Goal: Transaction & Acquisition: Purchase product/service

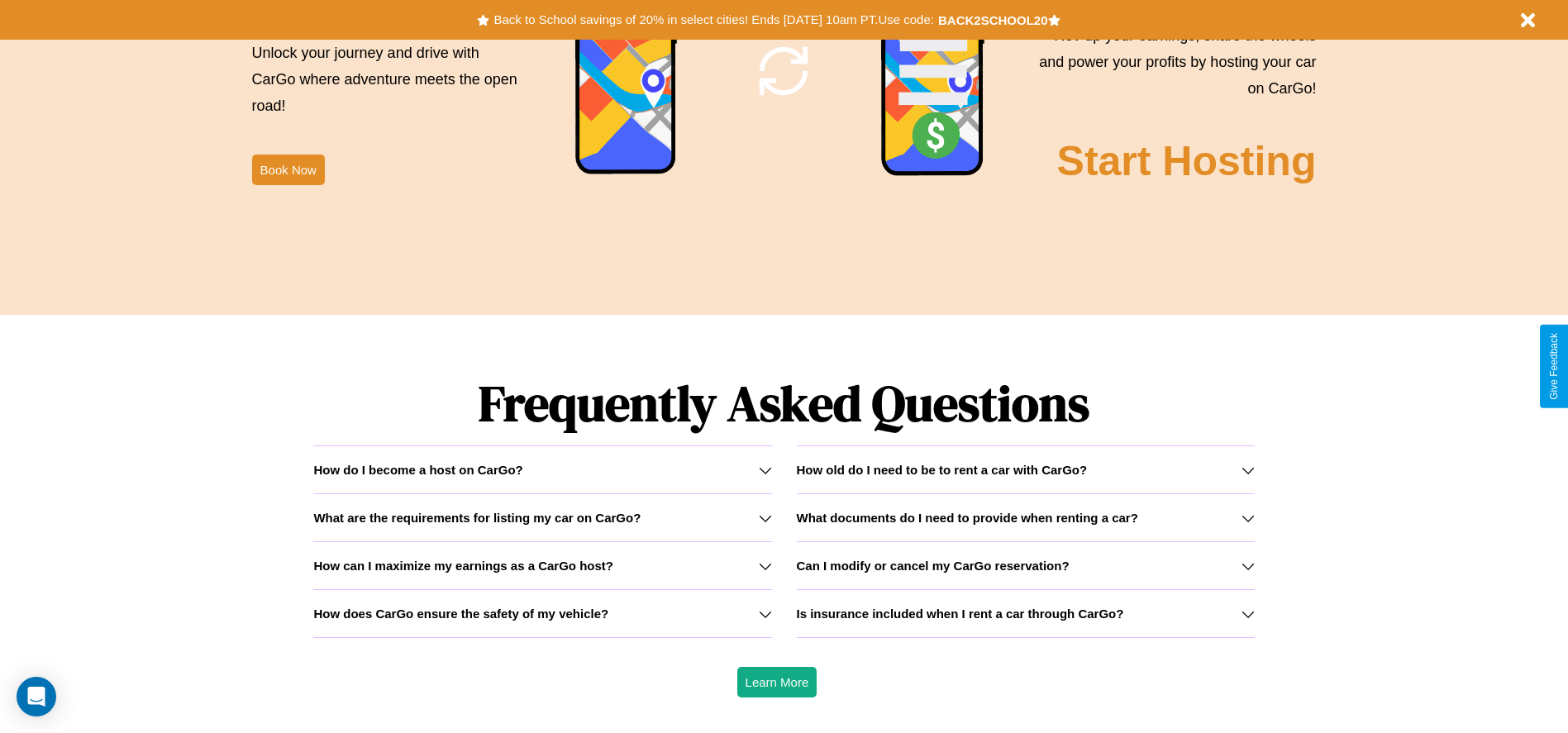
scroll to position [2371, 0]
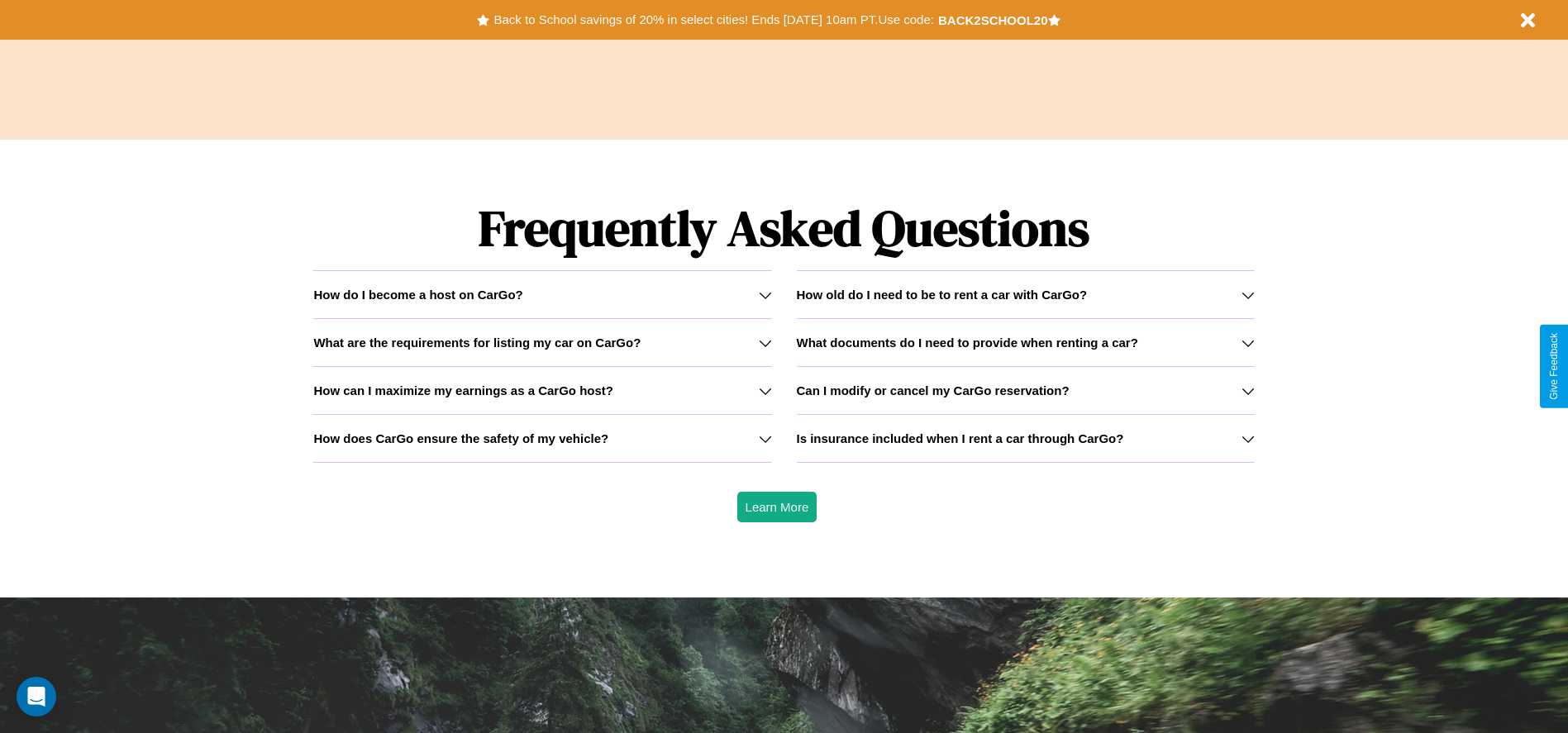
click at [1248, 342] on icon at bounding box center [1248, 342] width 13 height 13
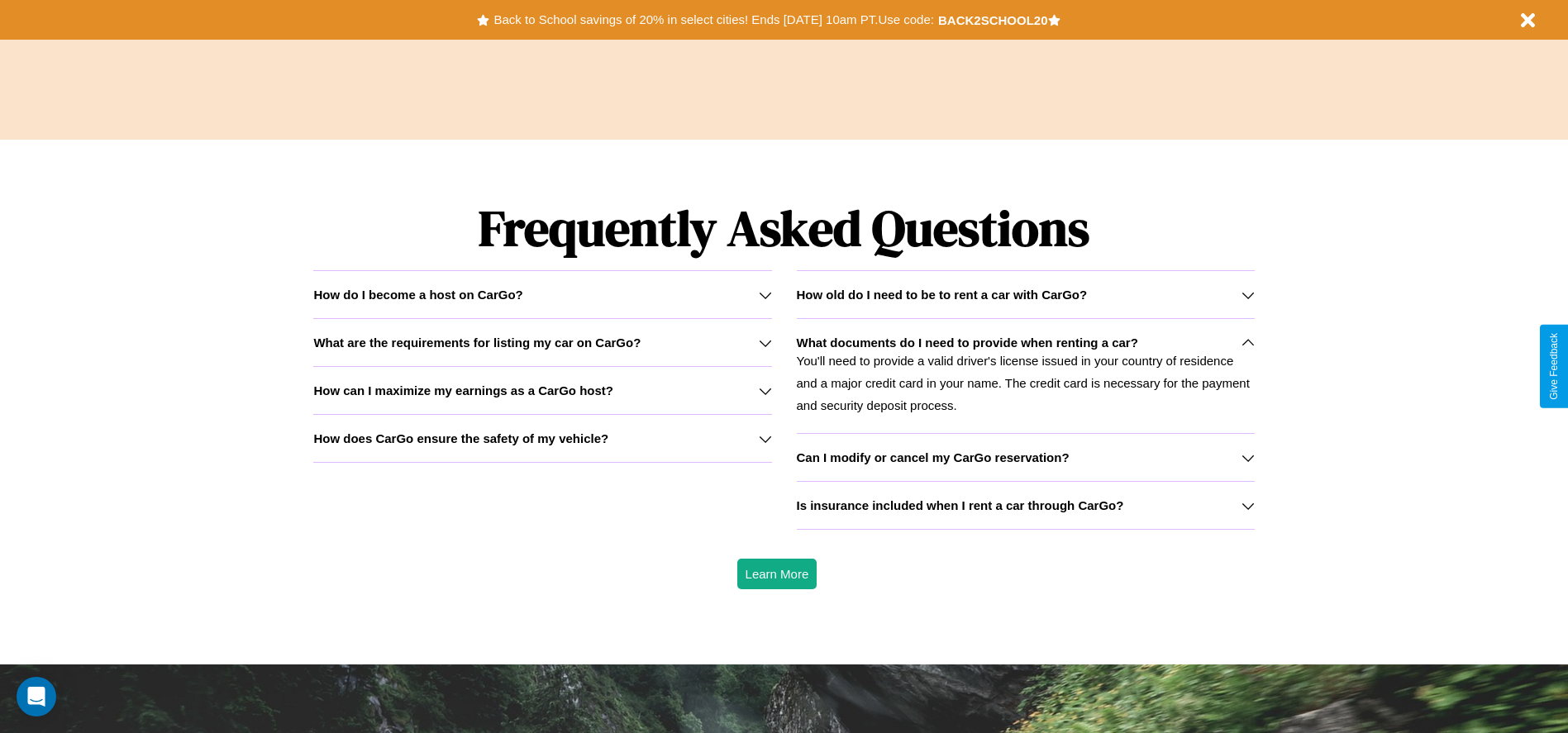
click at [1248, 294] on icon at bounding box center [1248, 295] width 13 height 13
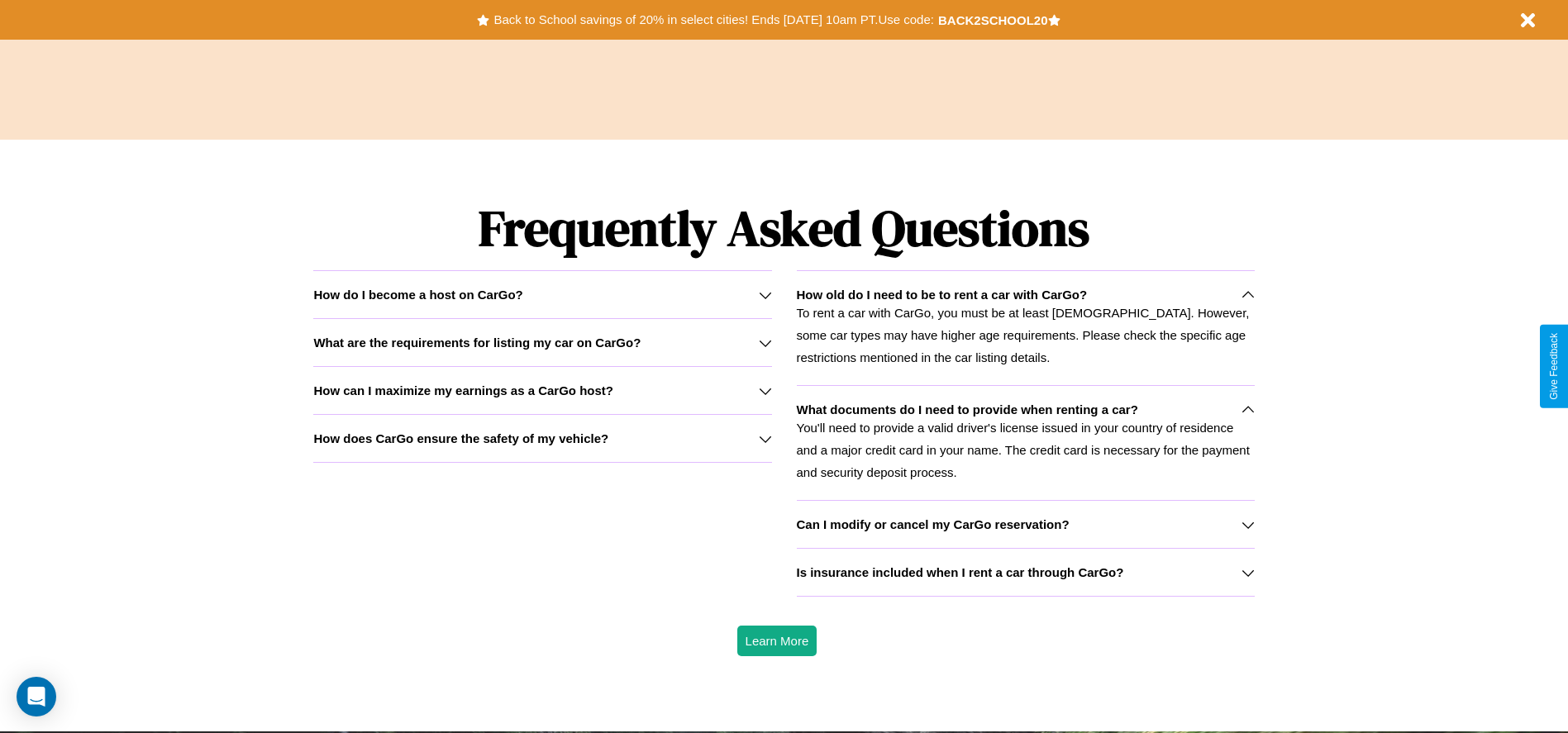
click at [1248, 571] on icon at bounding box center [1248, 572] width 13 height 13
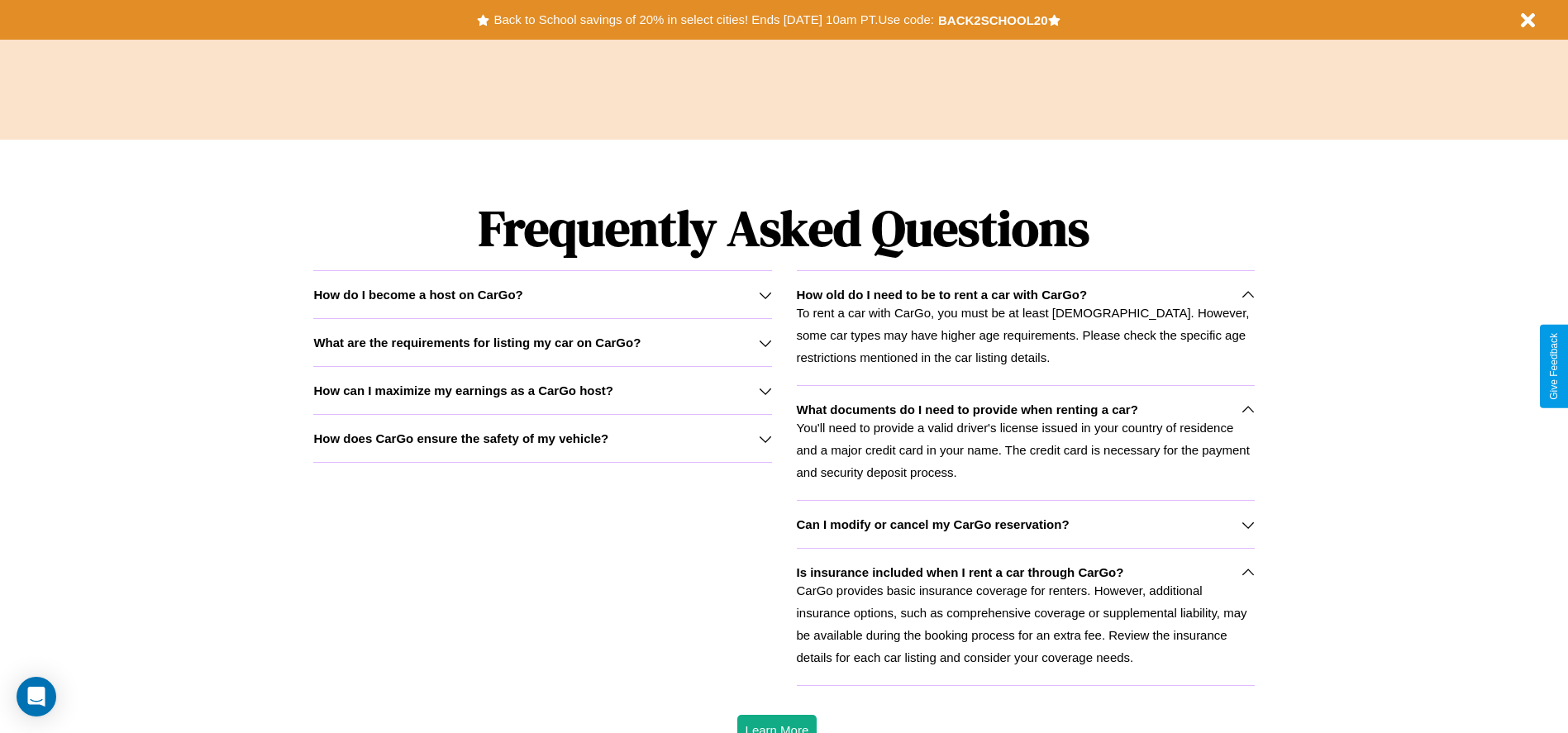
click at [1248, 524] on icon at bounding box center [1248, 524] width 13 height 13
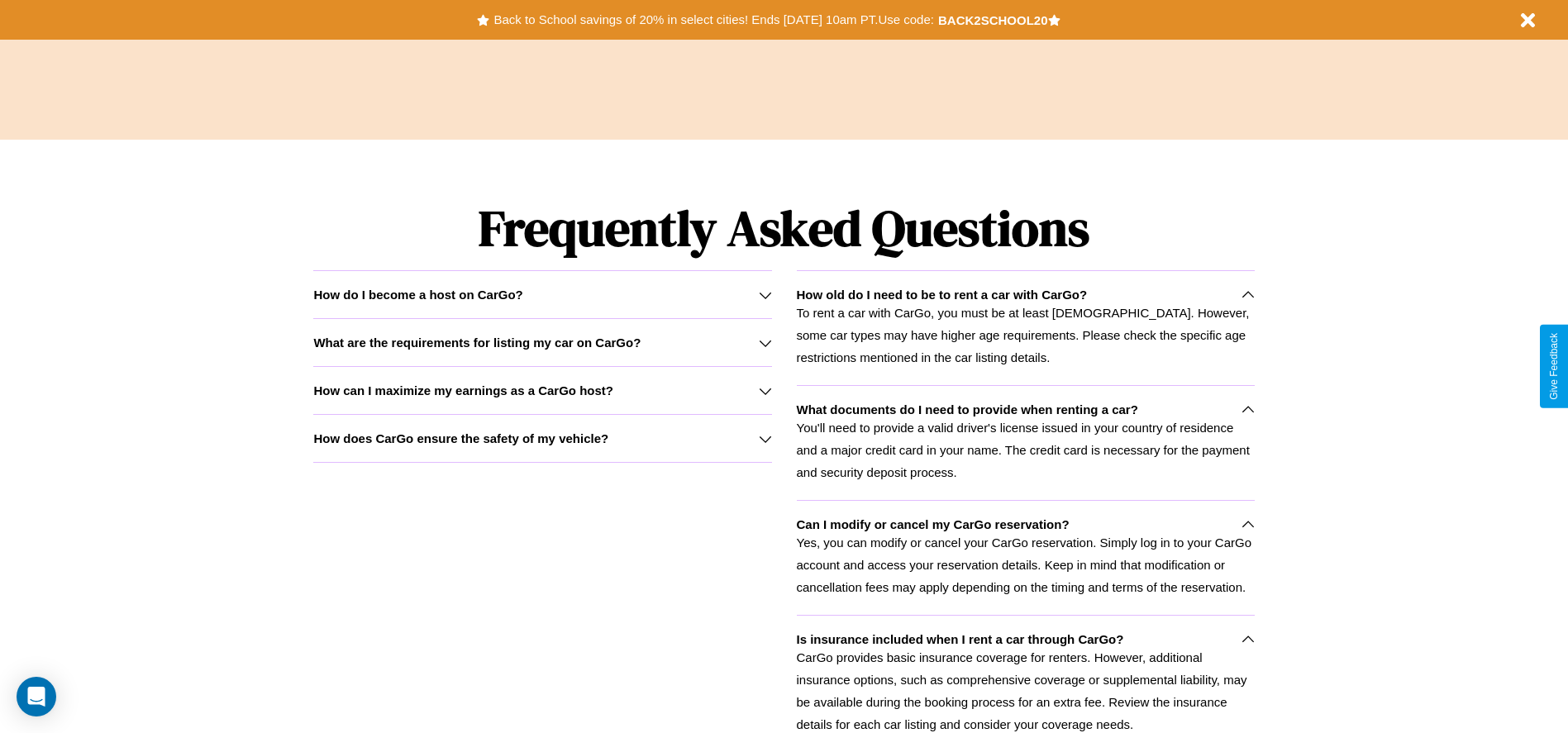
click at [1025, 557] on p "Yes, you can modify or cancel your CarGo reservation. Simply log in to your Car…" at bounding box center [1026, 564] width 458 height 67
click at [1248, 294] on icon at bounding box center [1248, 295] width 13 height 13
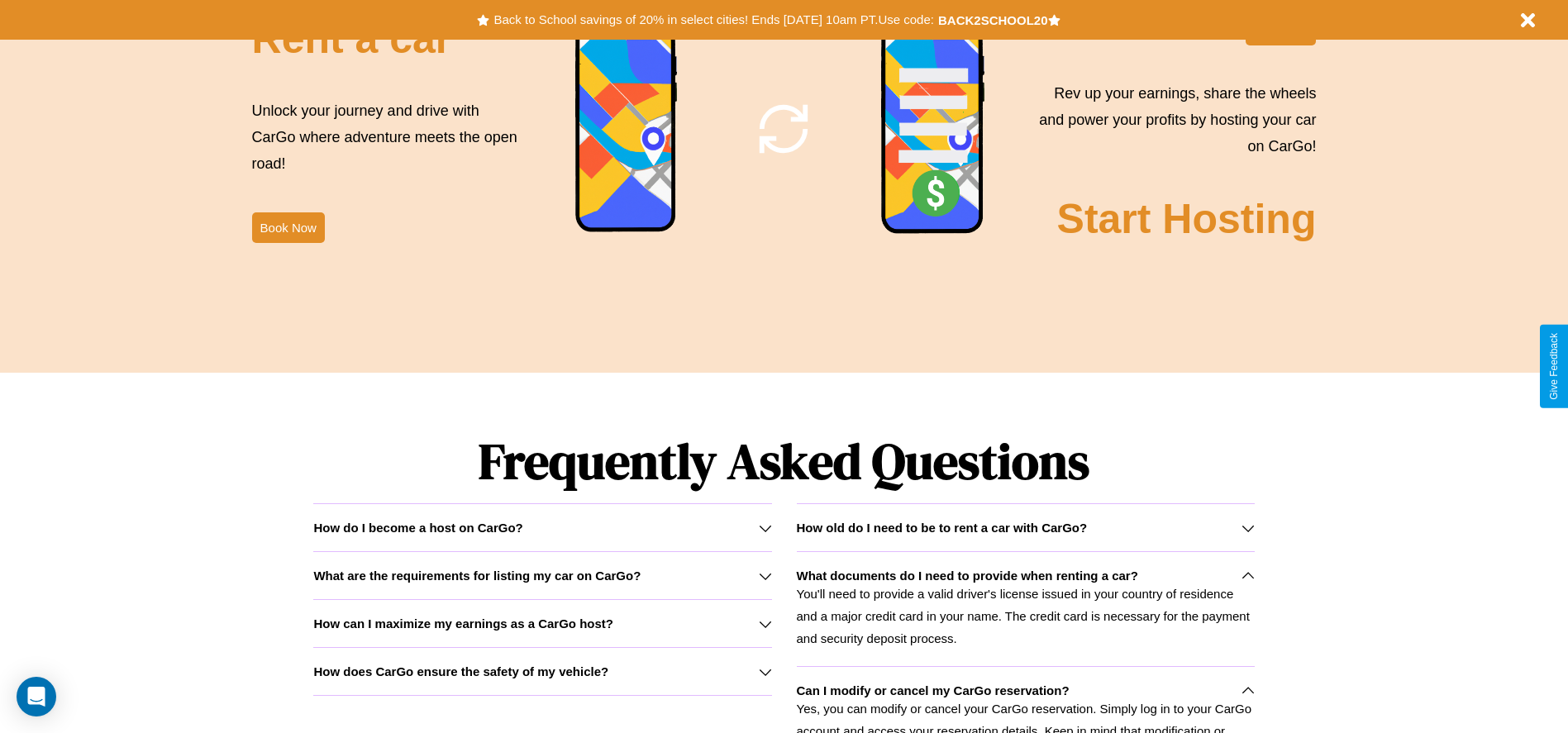
scroll to position [2114, 0]
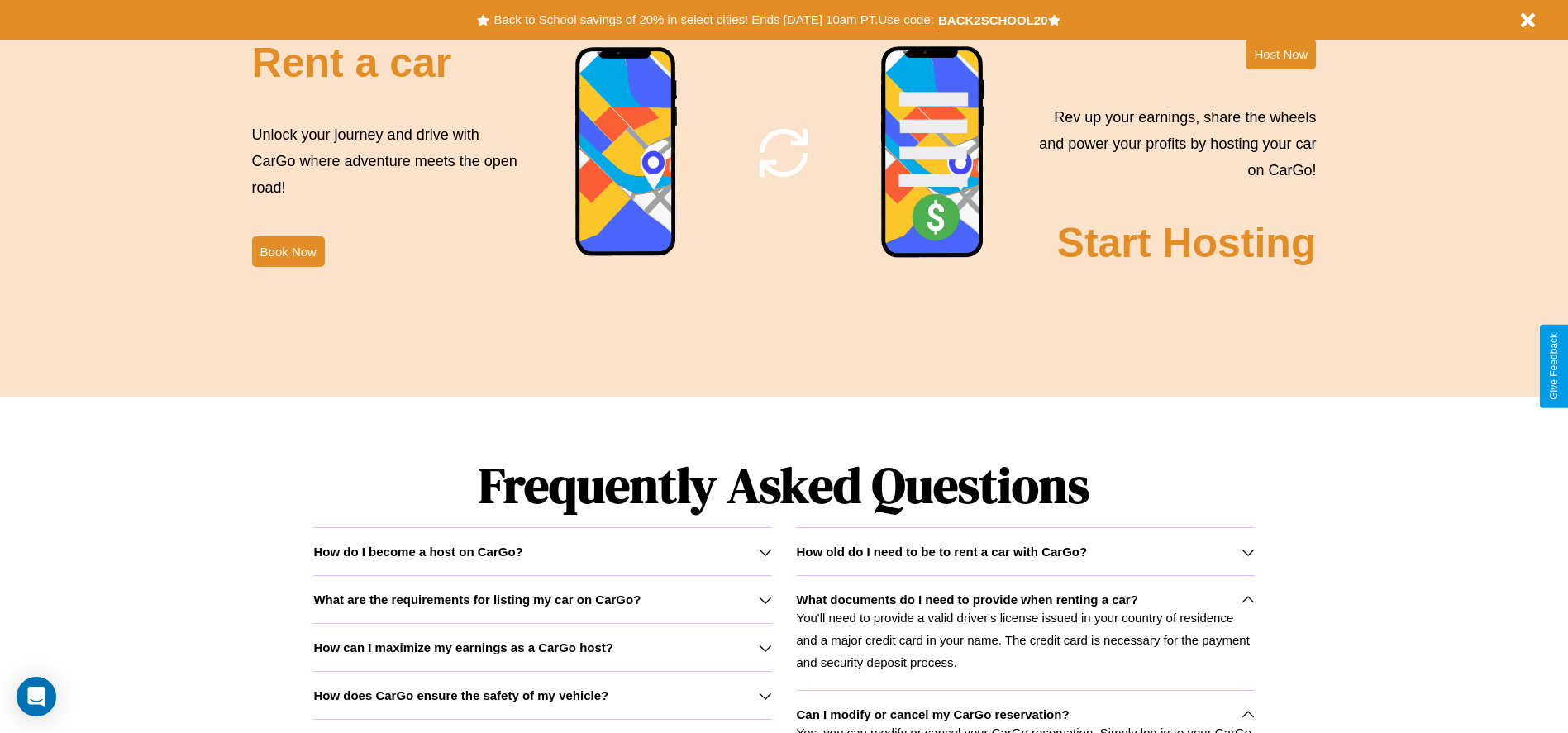
click at [713, 20] on button "Back to School savings of 20% in select cities! Ends 9/1 at 10am PT. Use code:" at bounding box center [713, 19] width 448 height 23
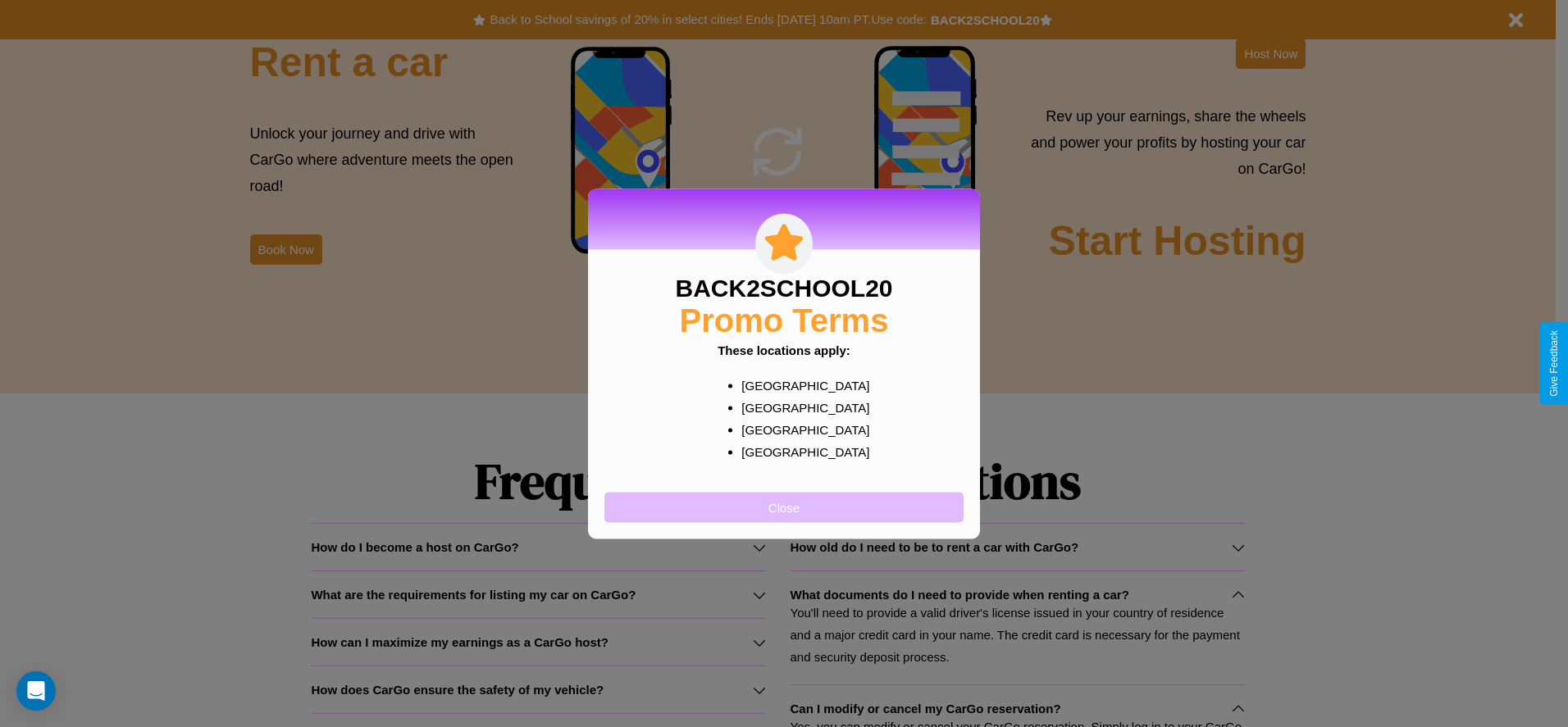
click at [784, 507] on button "Close" at bounding box center [784, 507] width 359 height 30
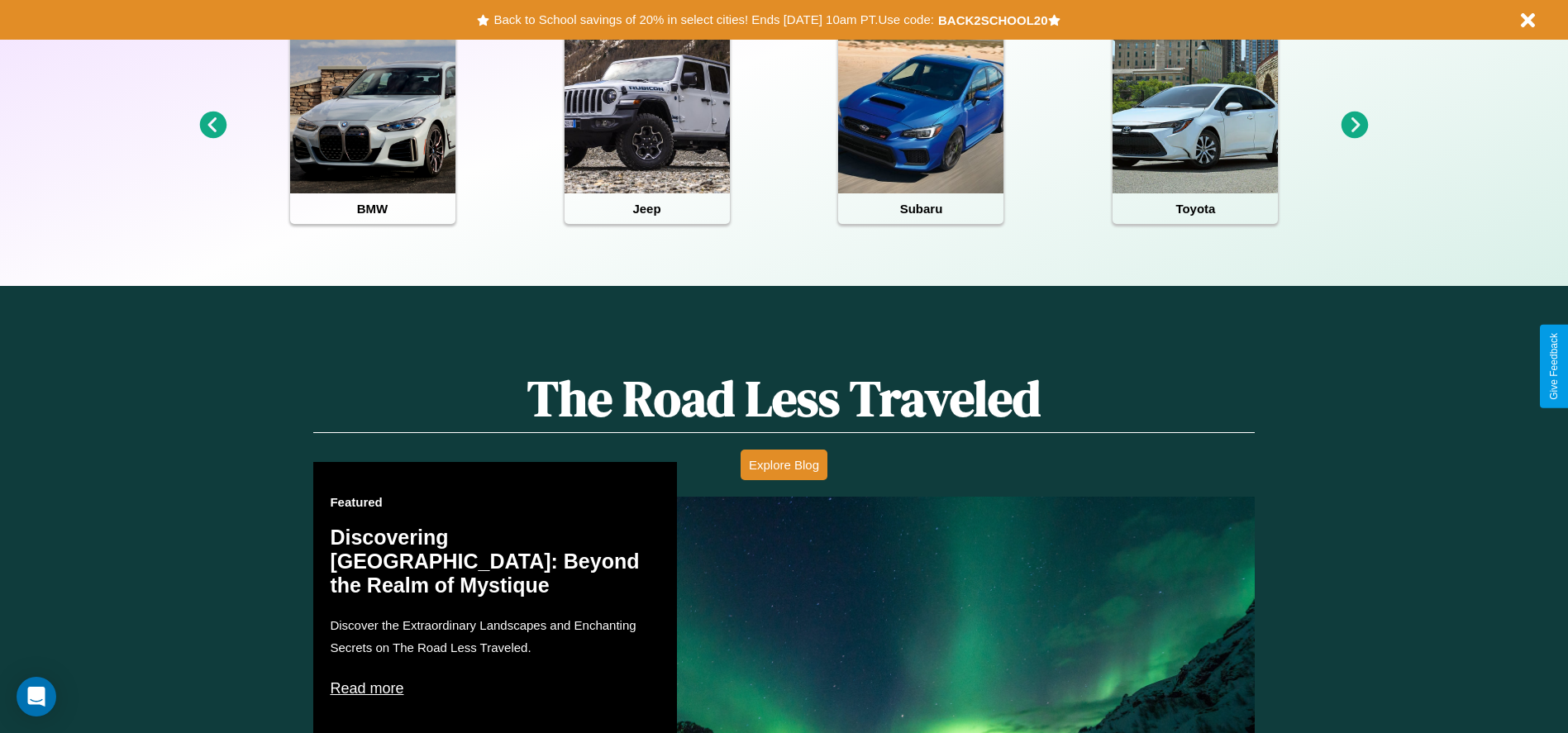
scroll to position [0, 0]
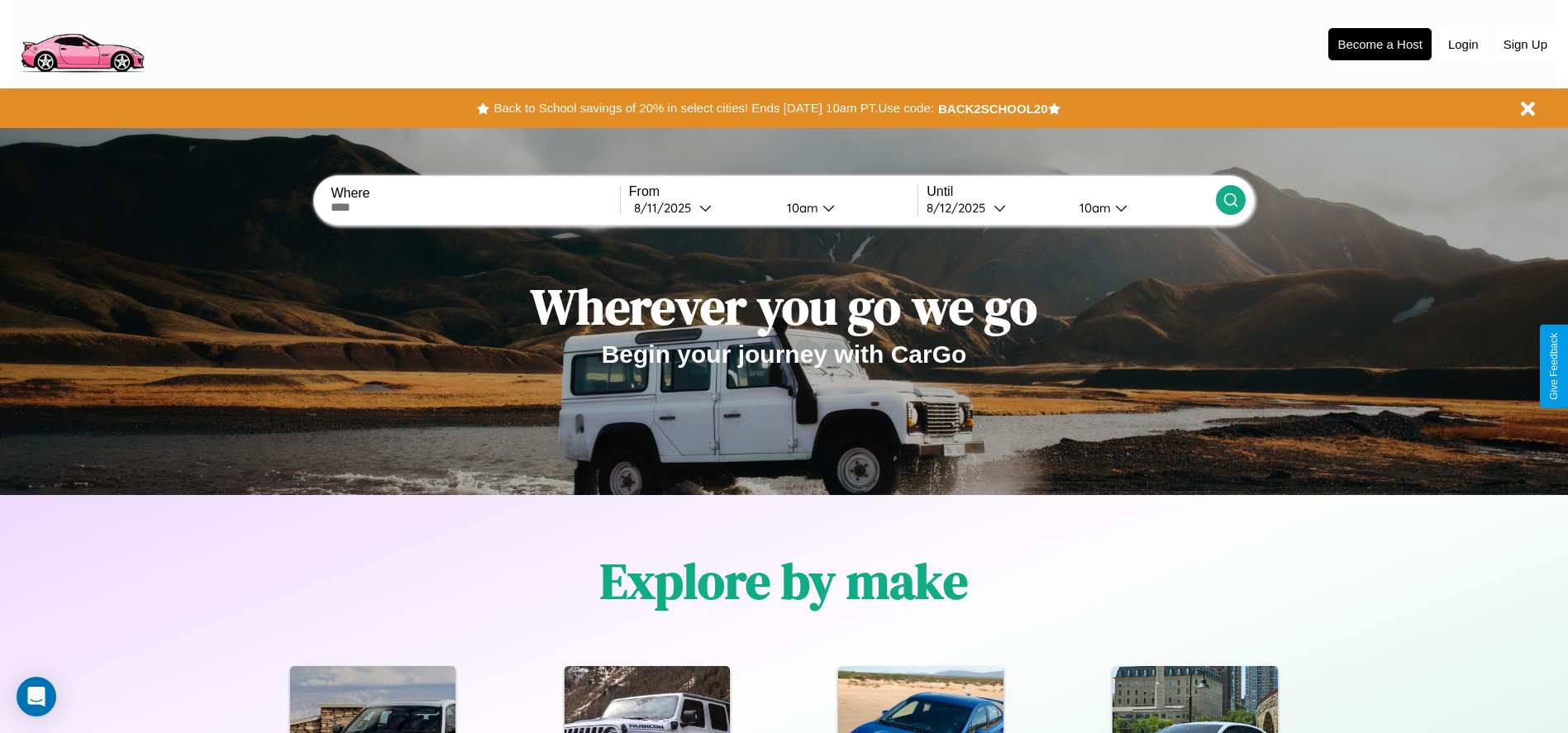
click at [475, 207] on input "text" at bounding box center [475, 207] width 289 height 13
type input "**********"
click at [701, 207] on icon at bounding box center [705, 208] width 12 height 12
select select "*"
select select "****"
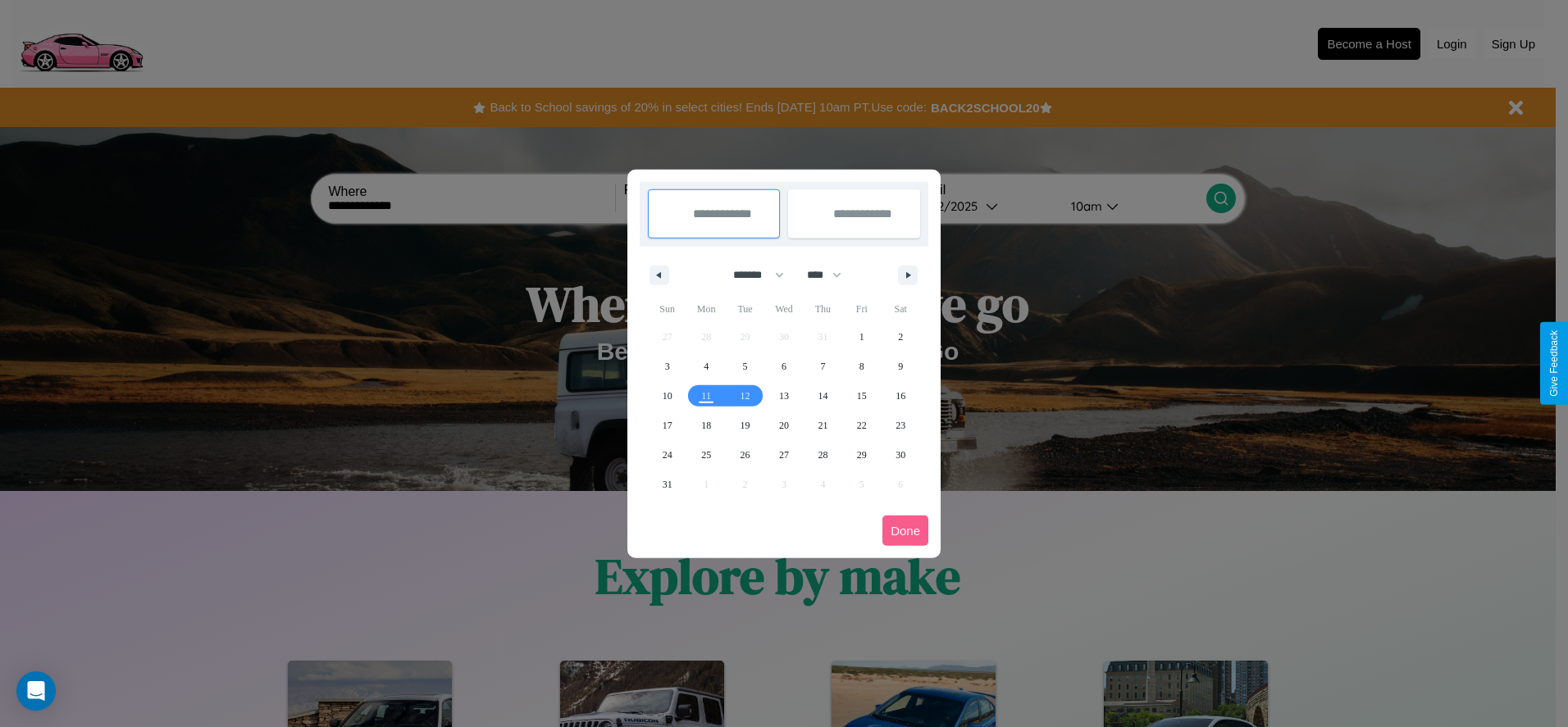
drag, startPoint x: 751, startPoint y: 274, endPoint x: 784, endPoint y: 329, distance: 64.1
click at [751, 274] on select "******* ******** ***** ***** *** **** **** ****** ********* ******* ******** **…" at bounding box center [756, 274] width 70 height 27
select select "*"
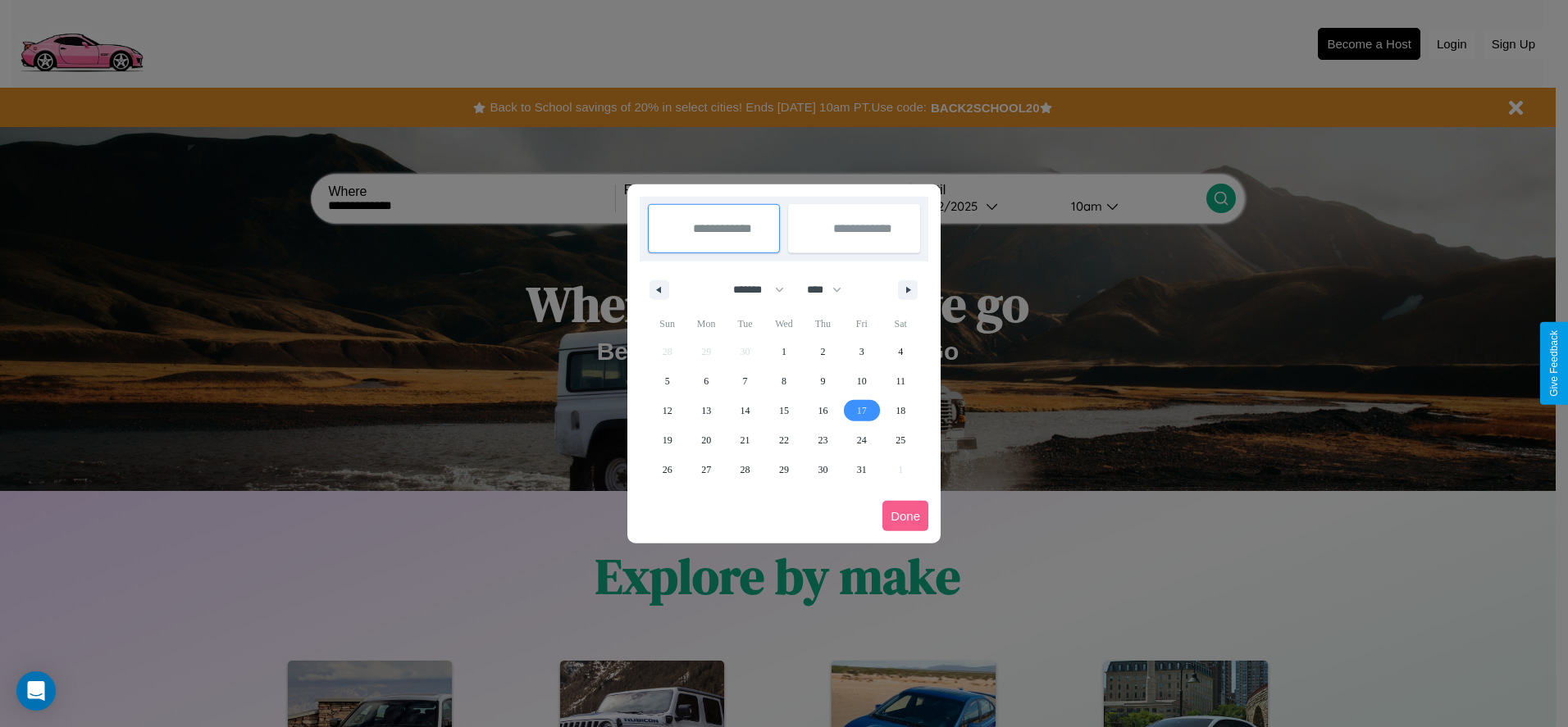
click at [862, 410] on span "17" at bounding box center [862, 411] width 10 height 30
type input "**********"
click at [666, 469] on span "26" at bounding box center [667, 470] width 10 height 30
type input "**********"
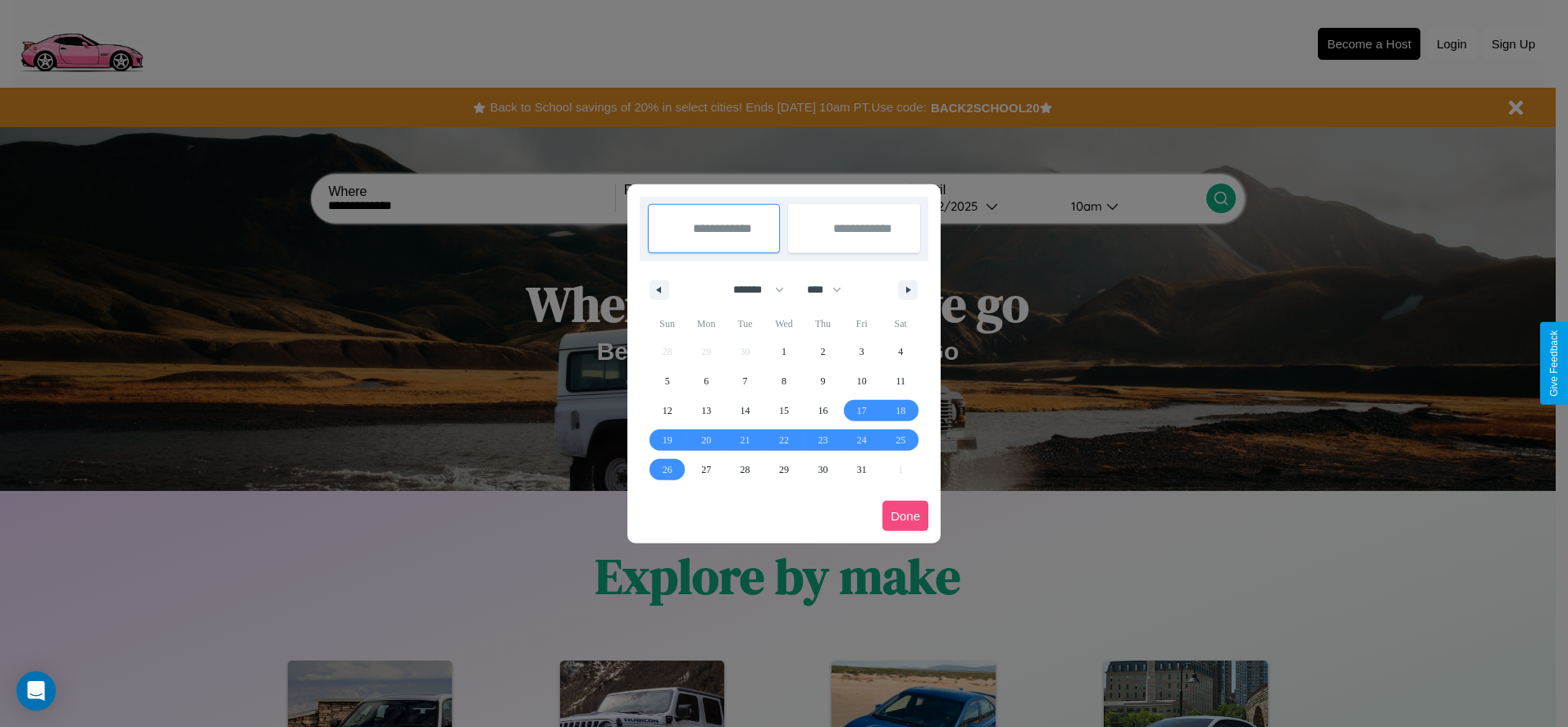
click at [905, 515] on button "Done" at bounding box center [905, 515] width 46 height 30
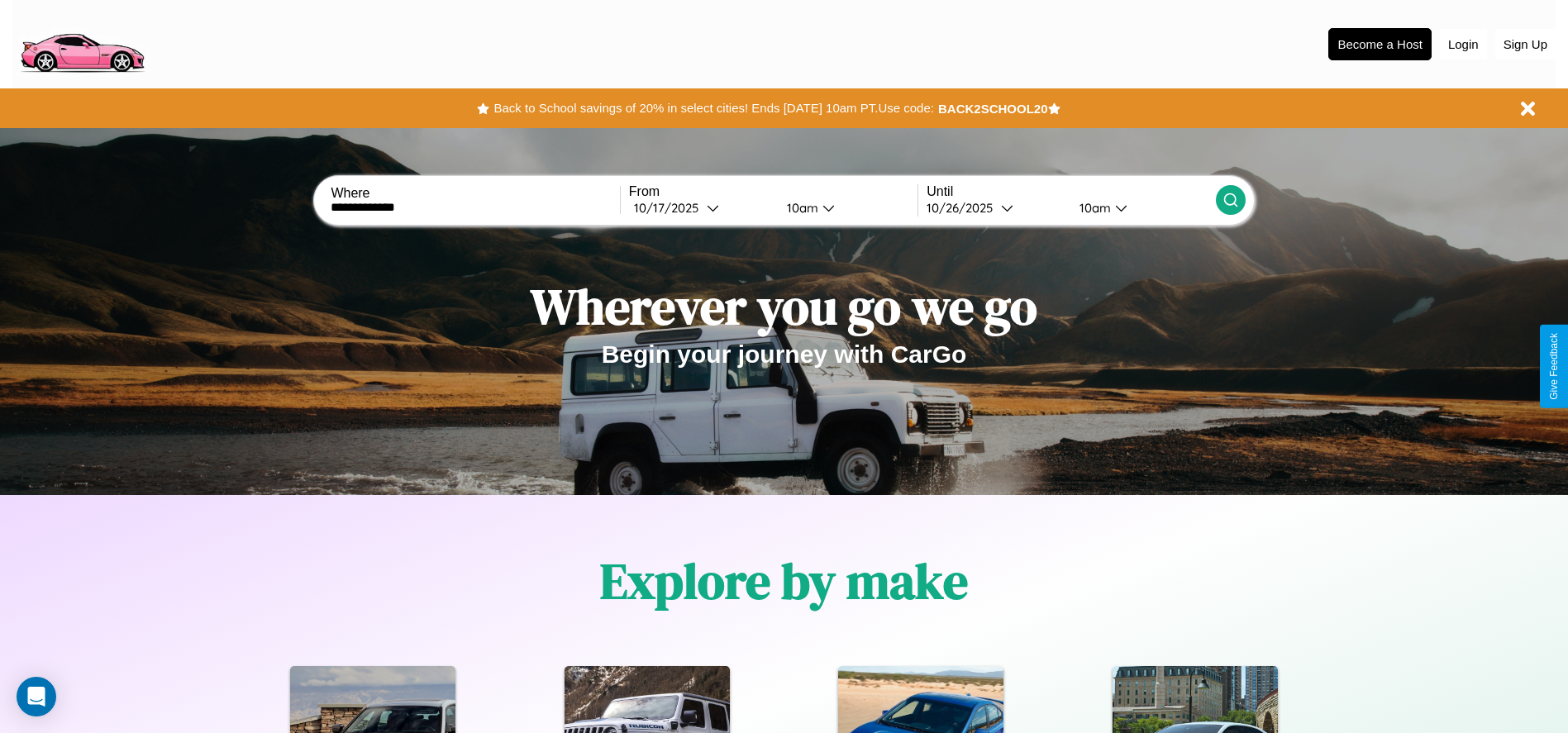
click at [1230, 200] on icon at bounding box center [1230, 199] width 17 height 17
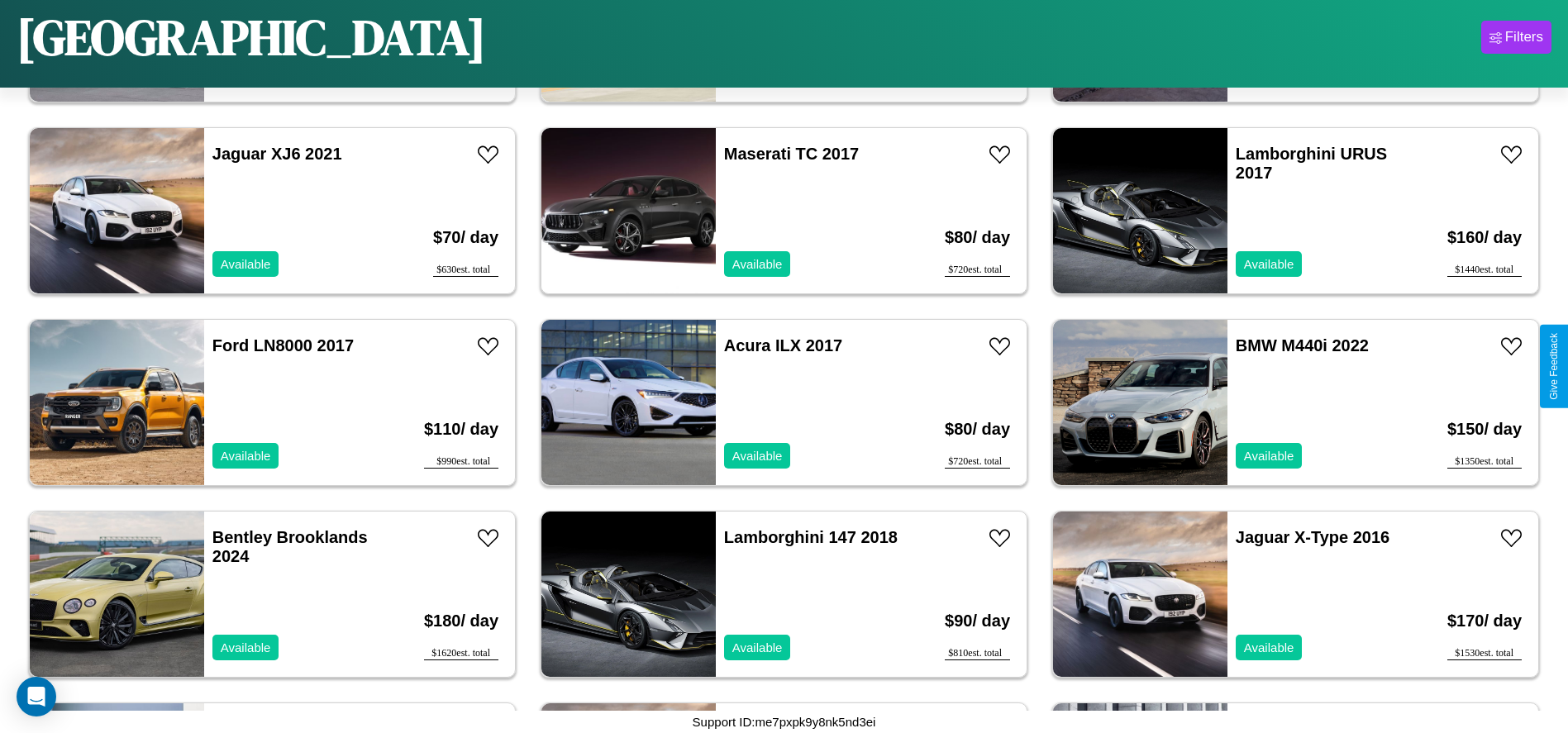
scroll to position [2677, 0]
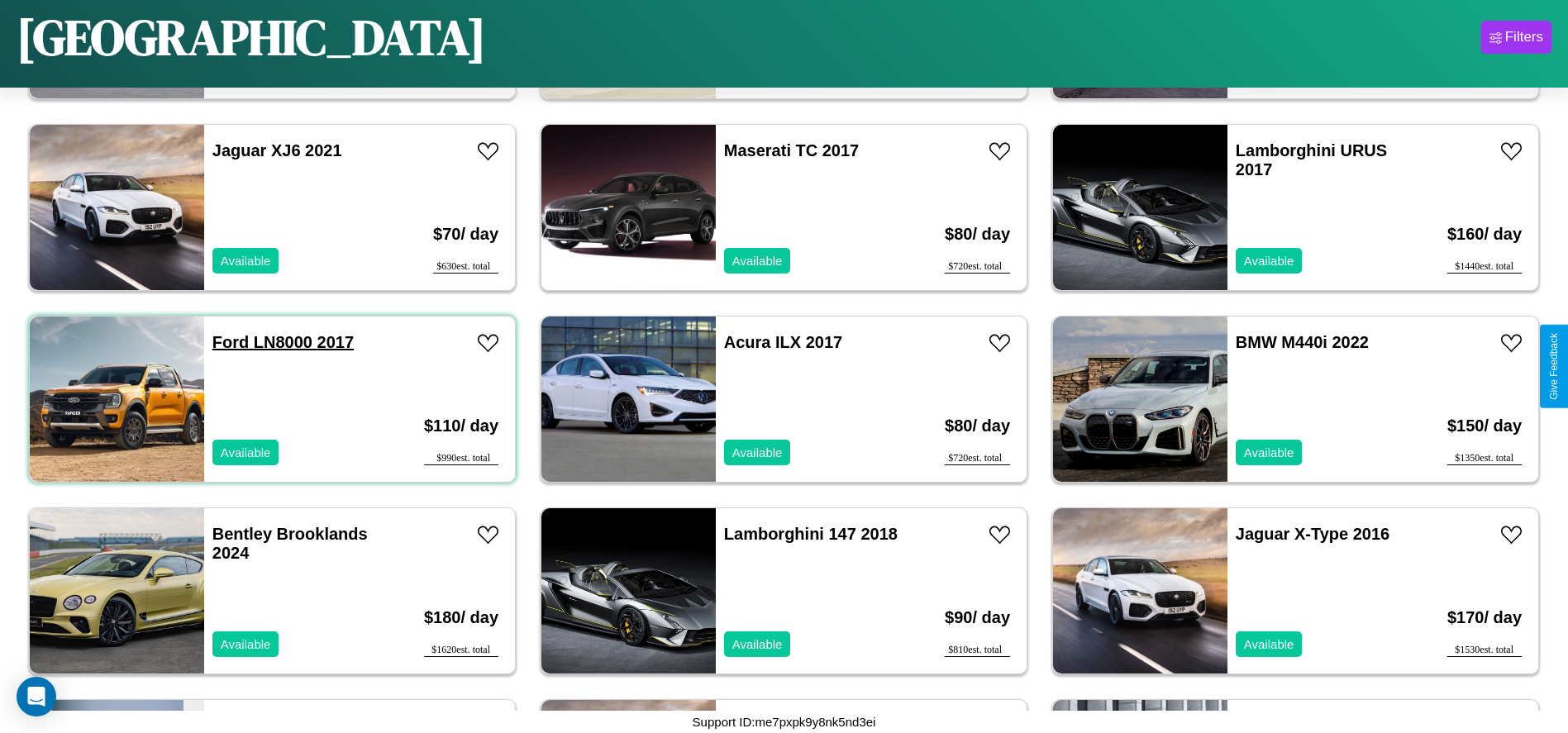
click at [229, 342] on link "Ford LN8000 2017" at bounding box center [283, 341] width 141 height 18
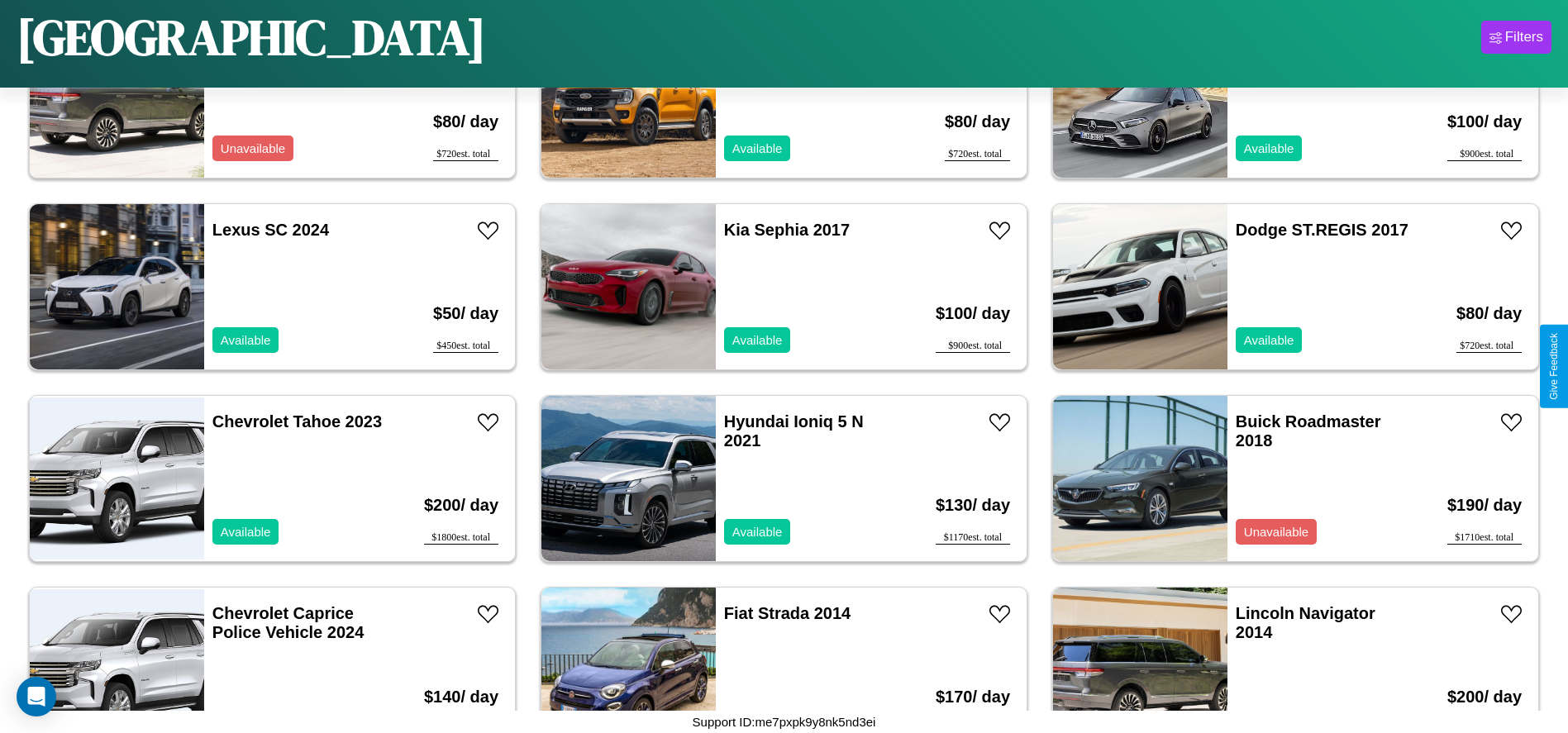
scroll to position [7662, 0]
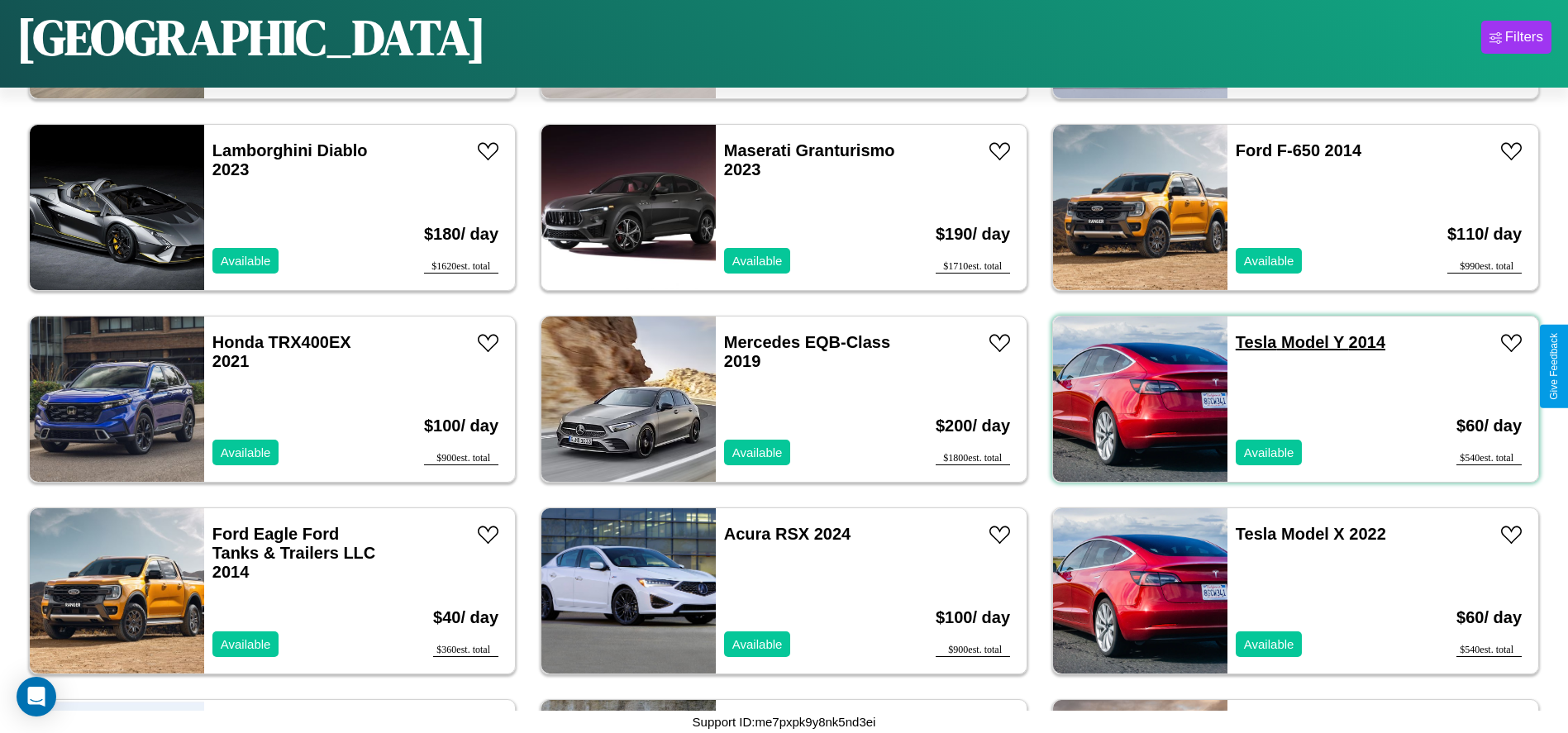
click at [1246, 342] on link "Tesla Model Y 2014" at bounding box center [1310, 341] width 149 height 18
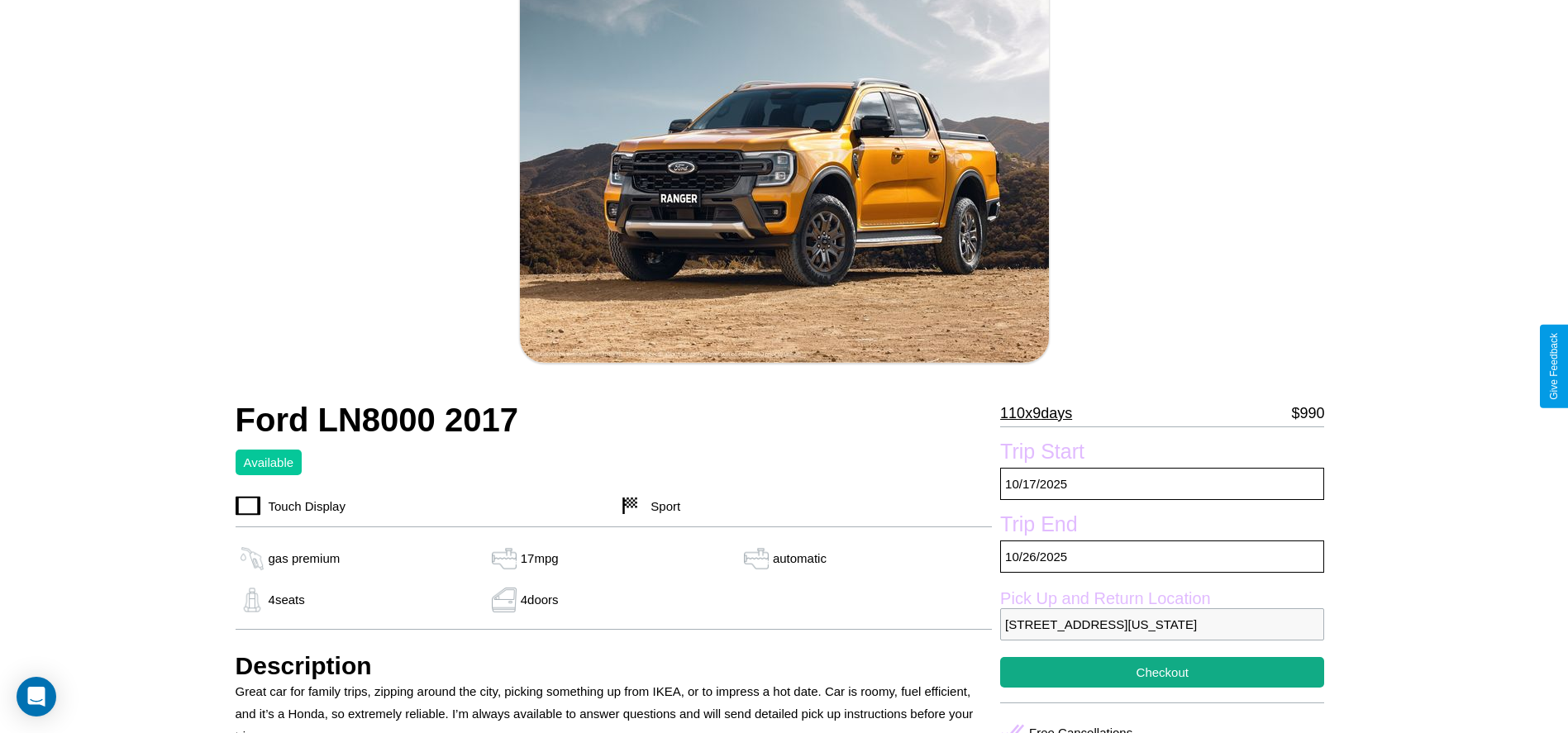
scroll to position [168, 0]
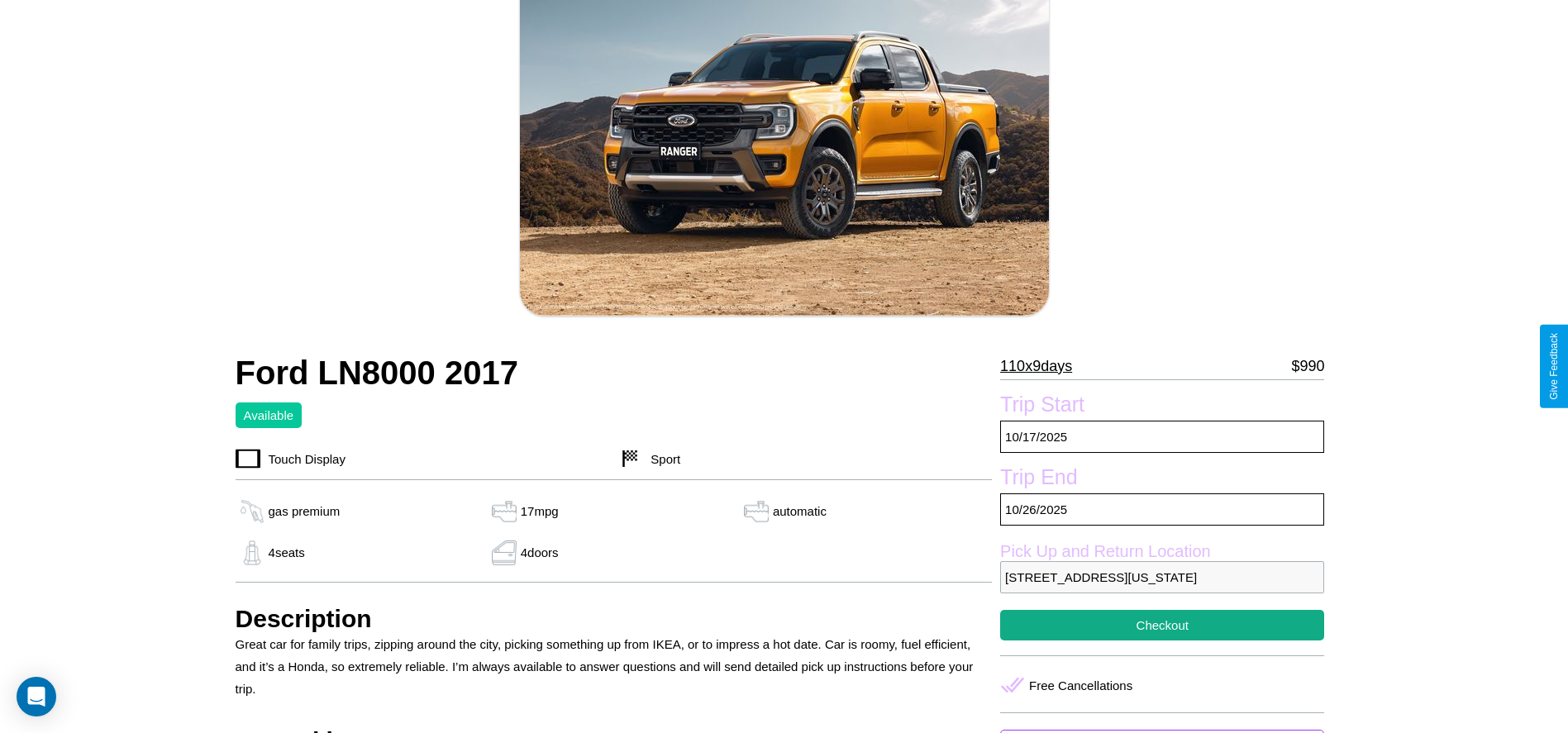
click at [1041, 366] on p "110 x 9 days" at bounding box center [1036, 366] width 72 height 26
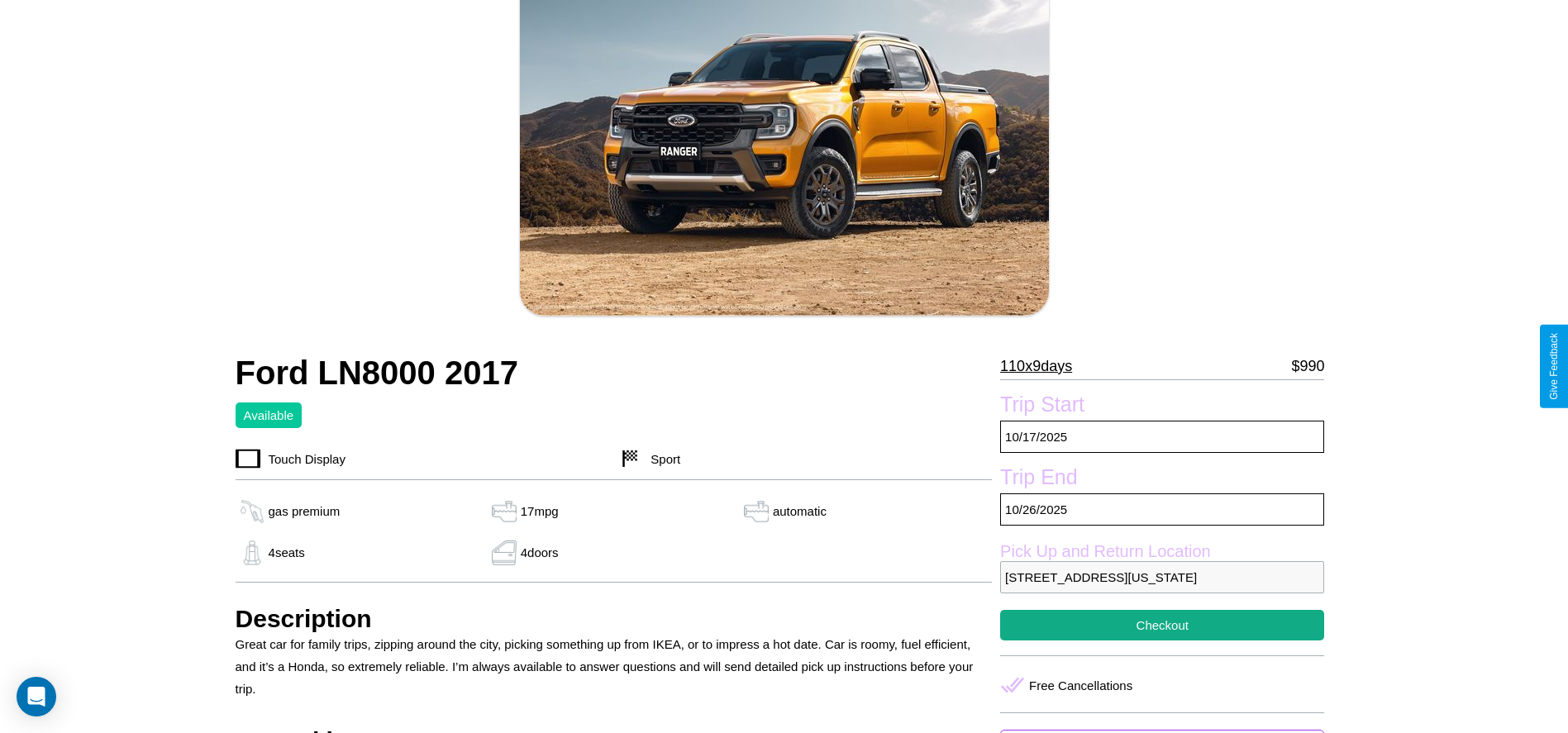
click at [1041, 366] on p "110 x 9 days" at bounding box center [1036, 366] width 72 height 26
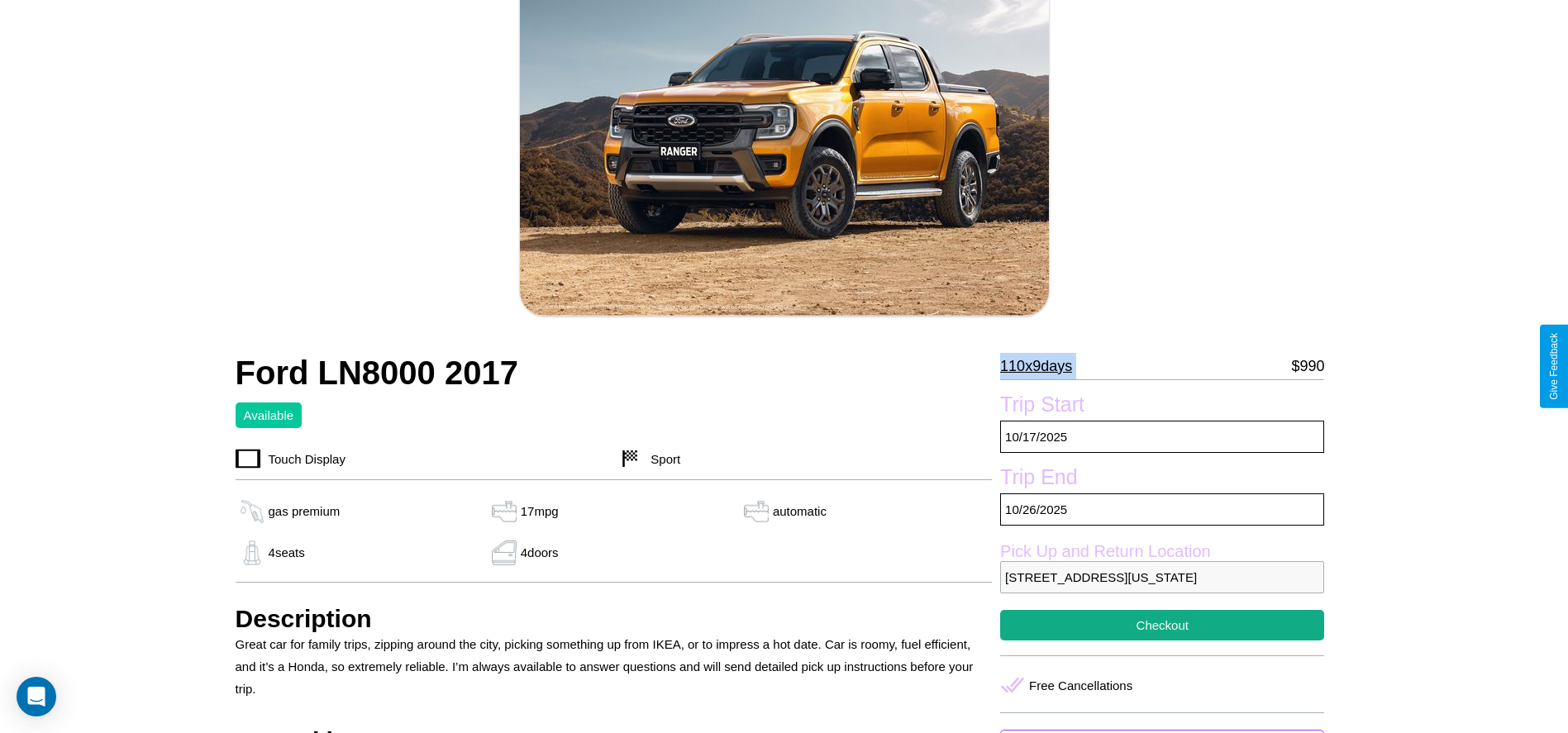
click at [1041, 366] on p "110 x 9 days" at bounding box center [1036, 366] width 72 height 26
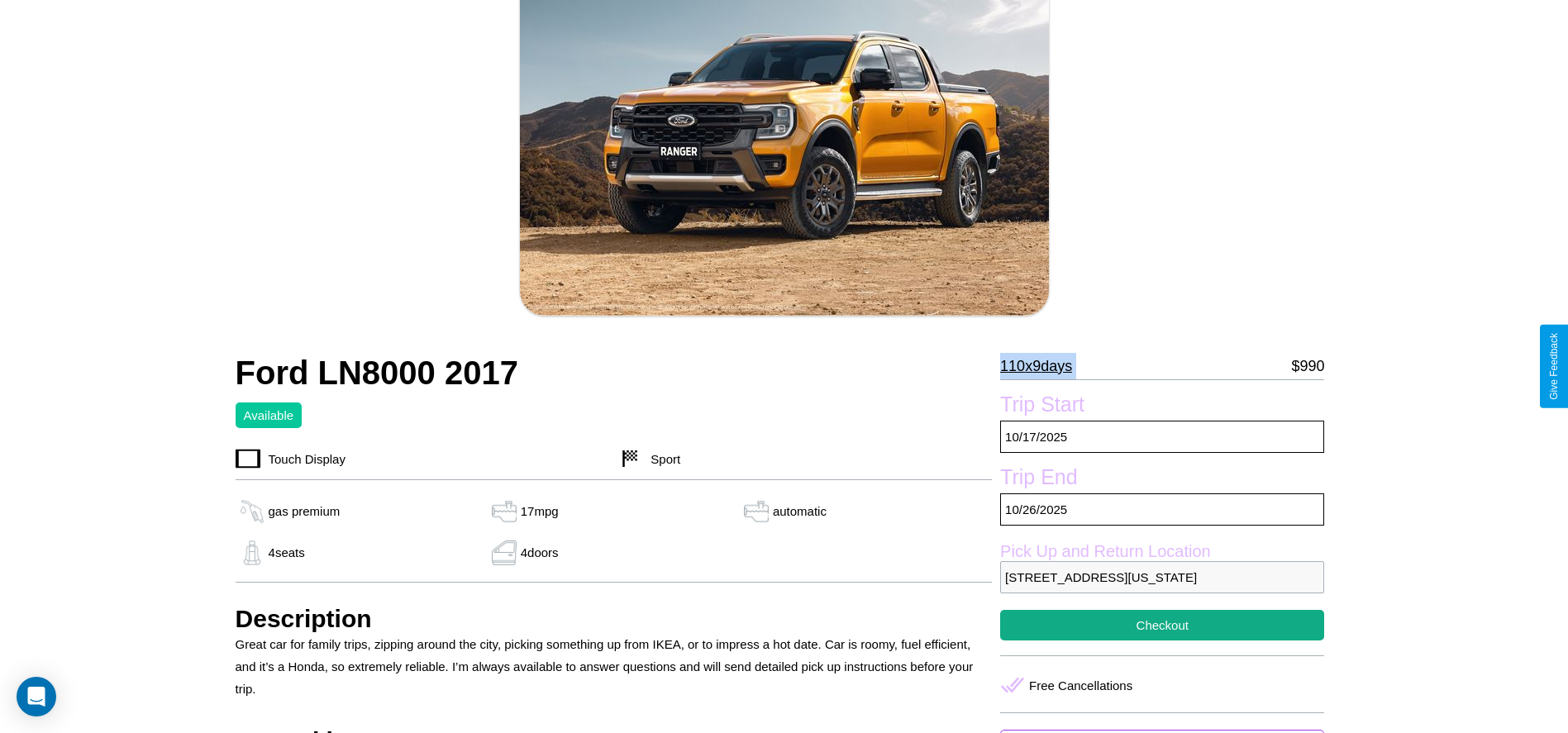
click at [1041, 366] on p "110 x 9 days" at bounding box center [1036, 366] width 72 height 26
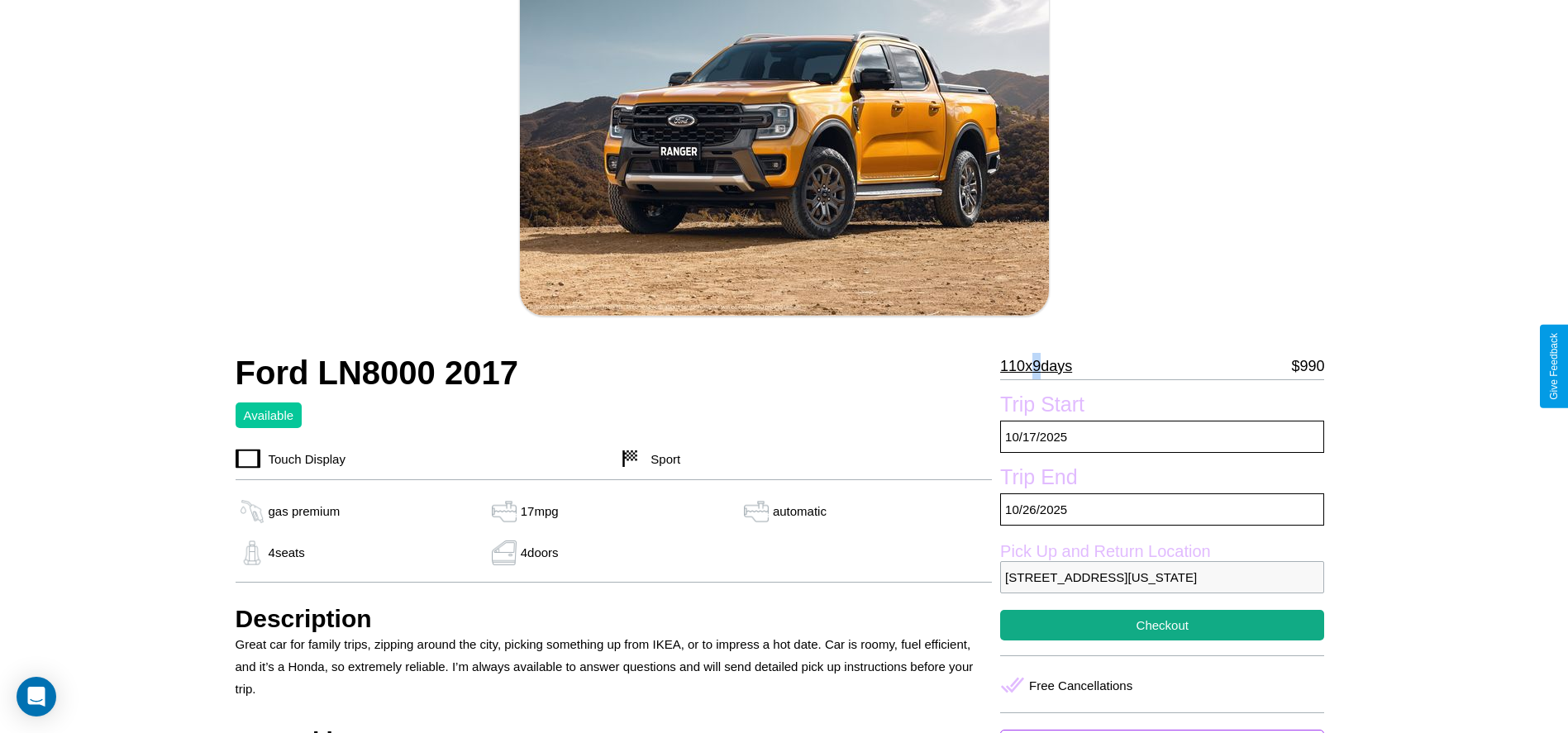
click at [1041, 366] on p "110 x 9 days" at bounding box center [1036, 366] width 72 height 26
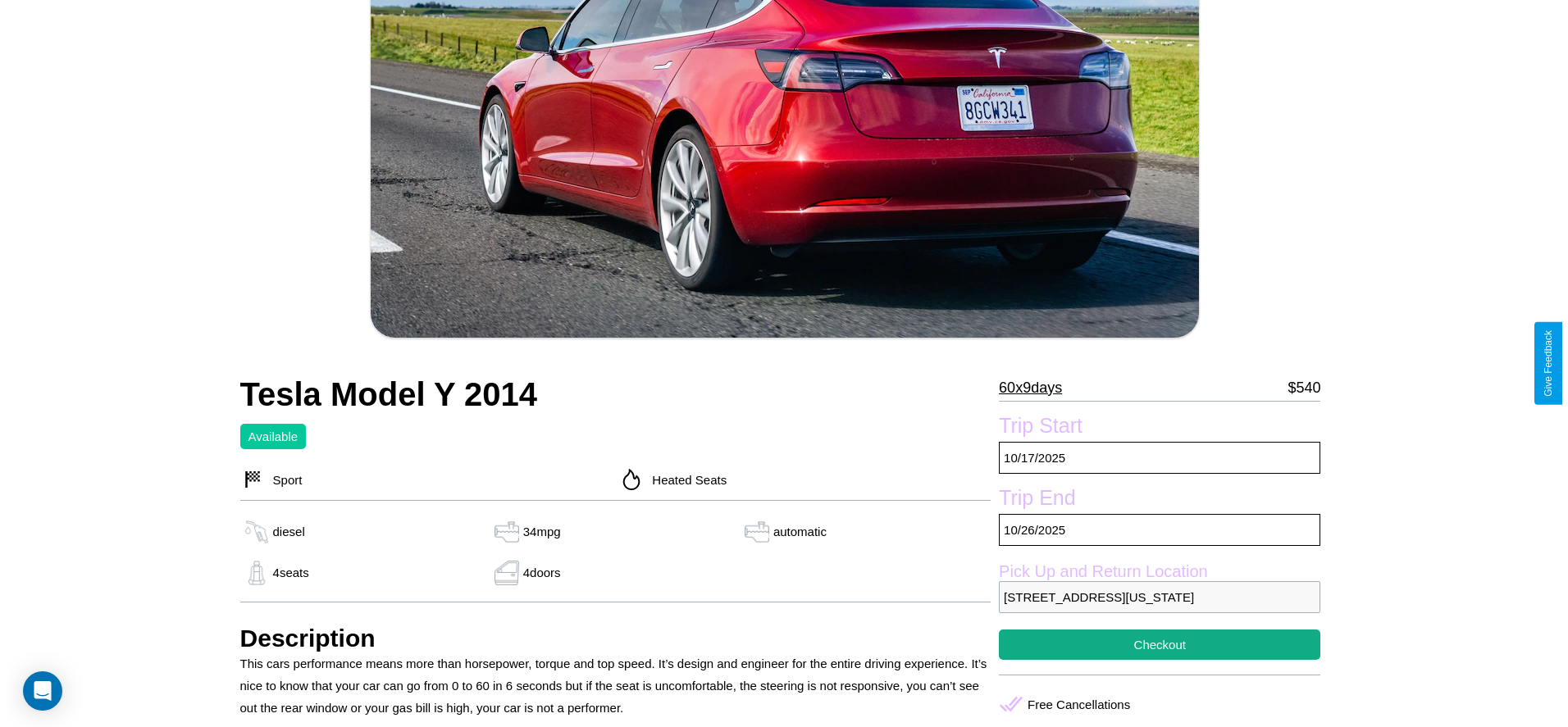
scroll to position [310, 0]
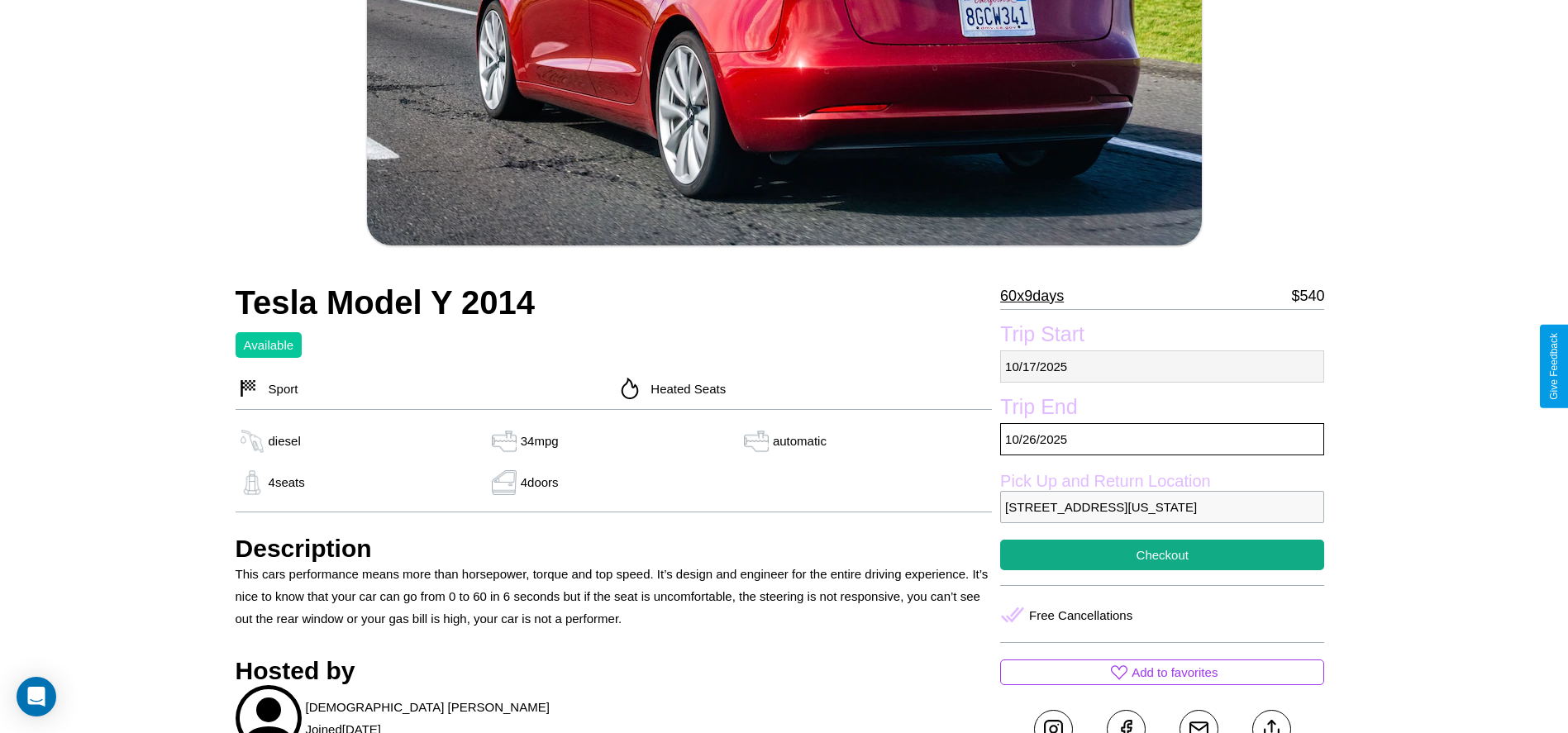
click at [1162, 366] on p "10 / 17 / 2025" at bounding box center [1162, 366] width 324 height 32
select select "*"
select select "****"
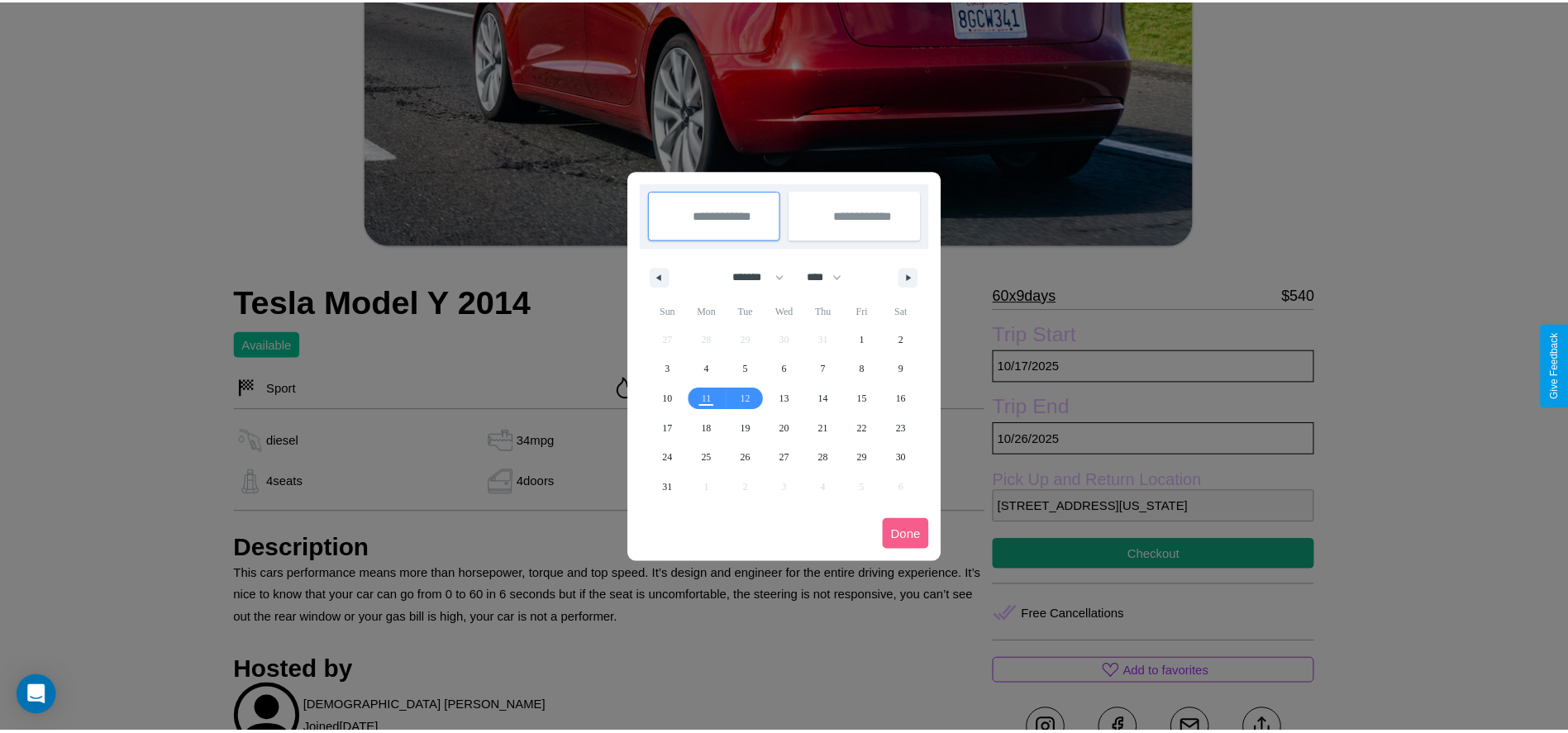
scroll to position [0, 0]
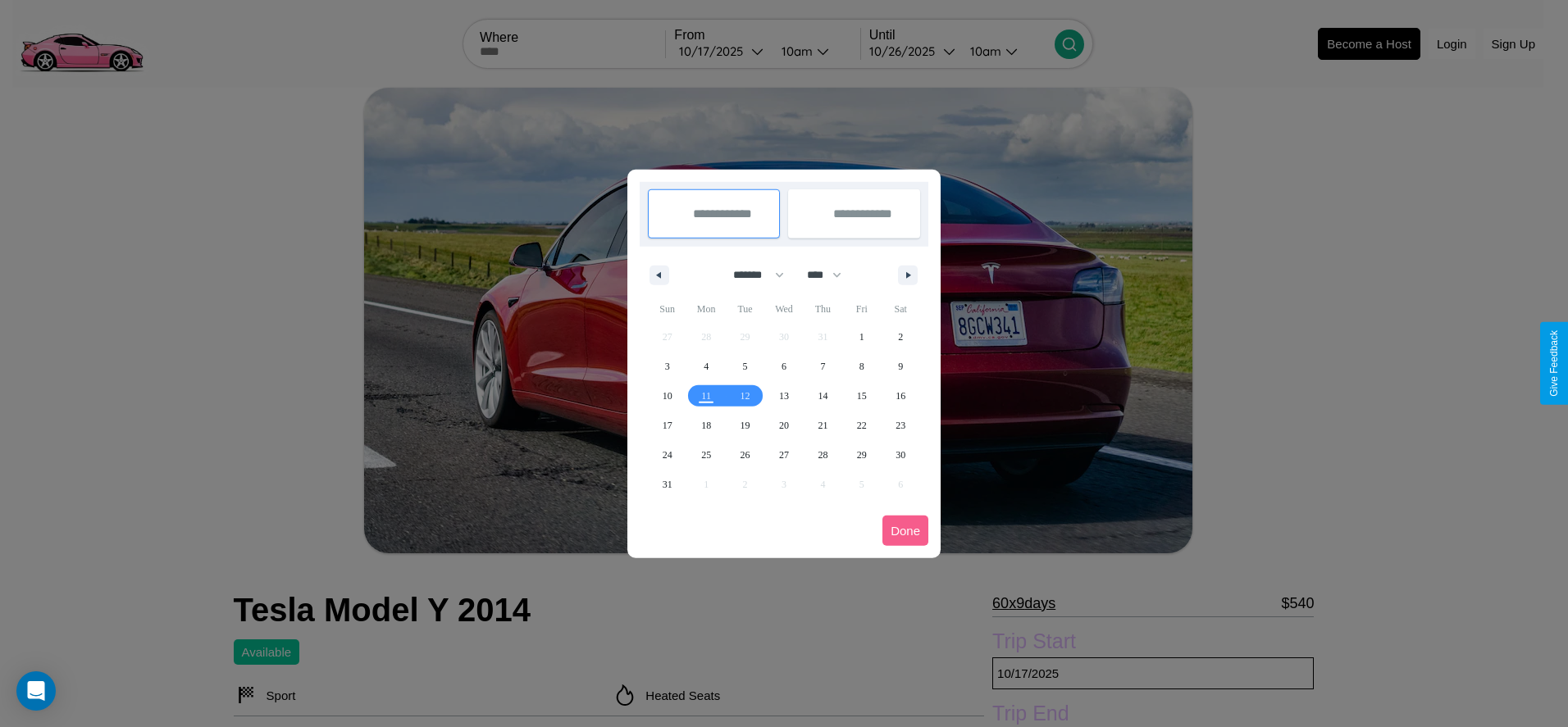
click at [721, 50] on div at bounding box center [784, 363] width 1568 height 727
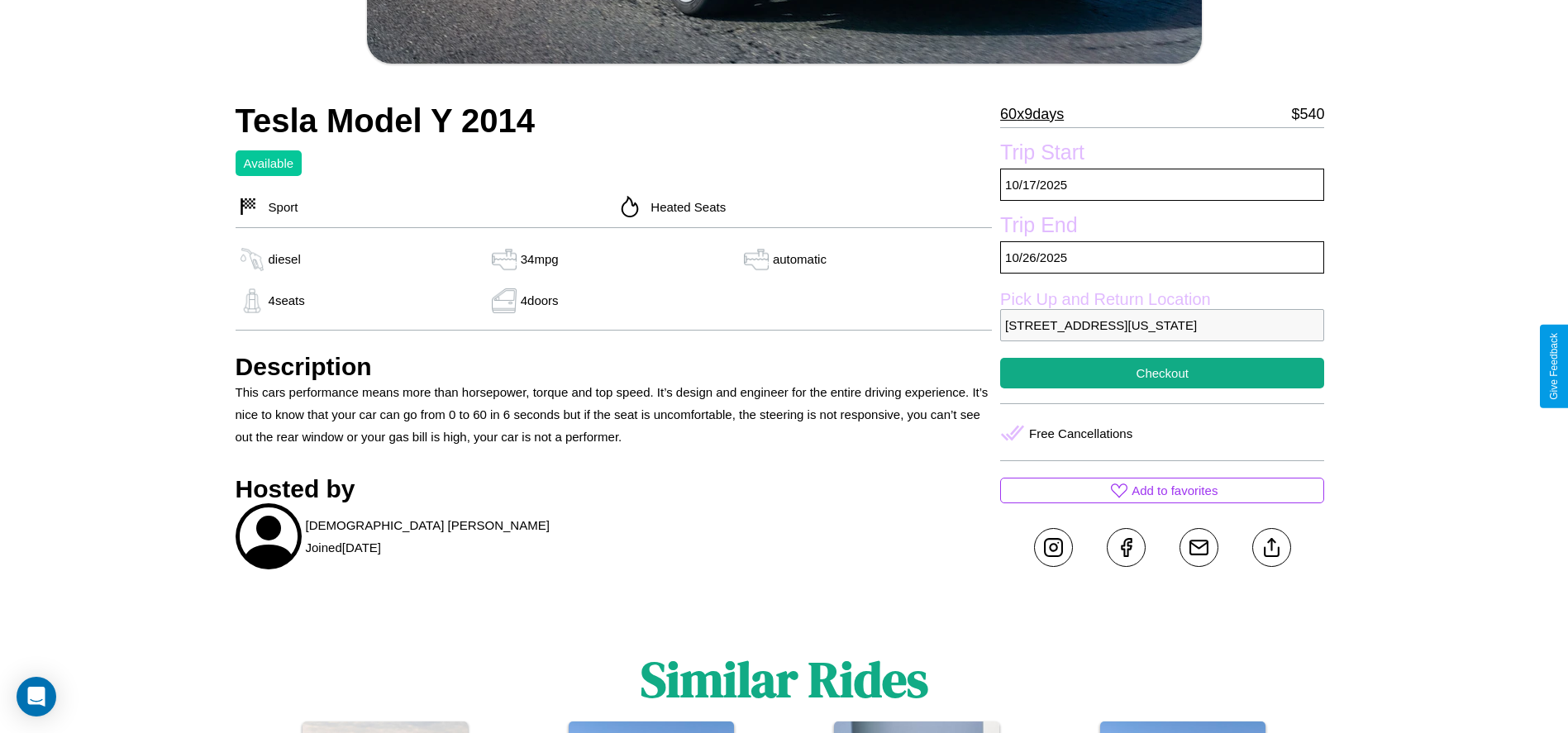
scroll to position [523, 0]
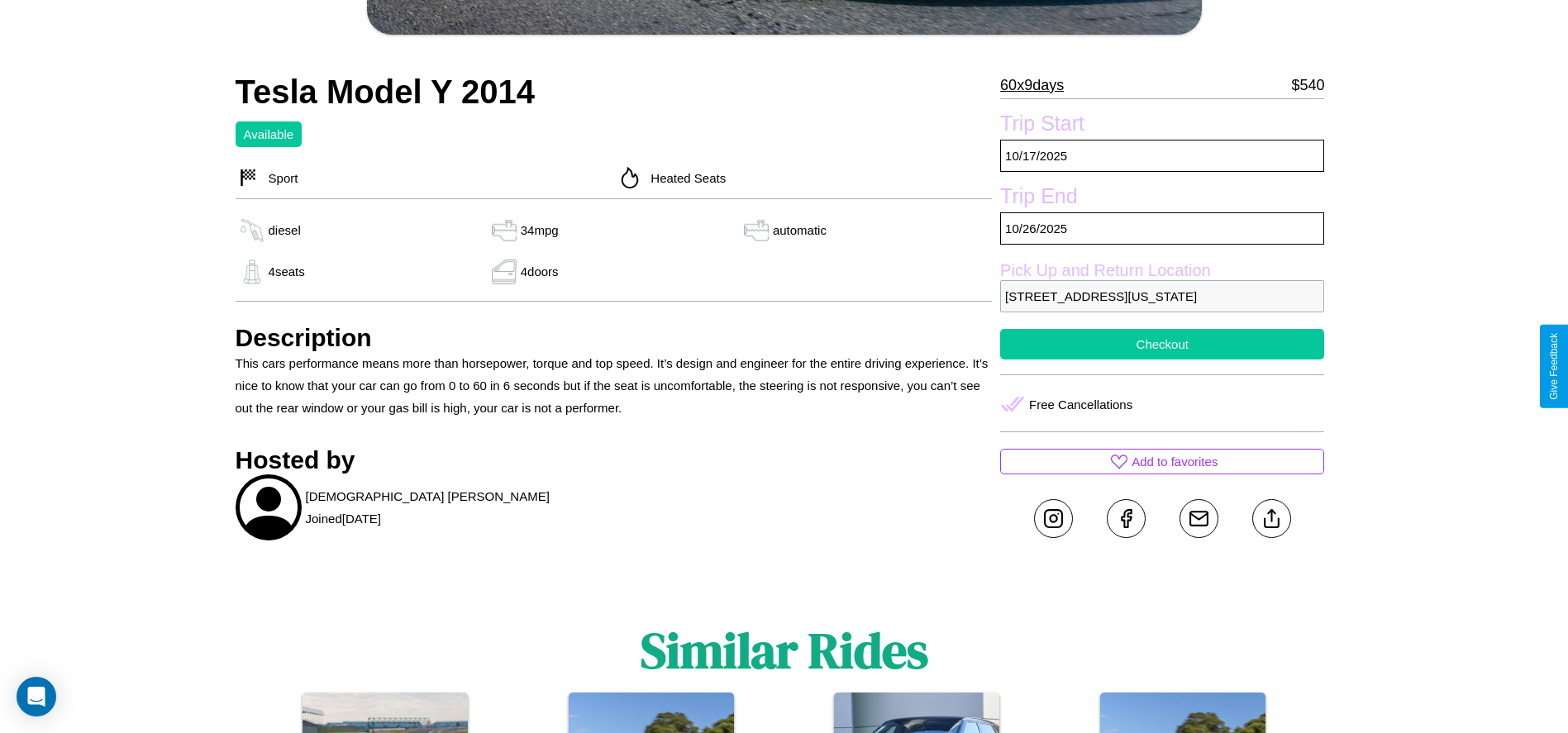
click at [1162, 360] on button "Checkout" at bounding box center [1162, 344] width 324 height 31
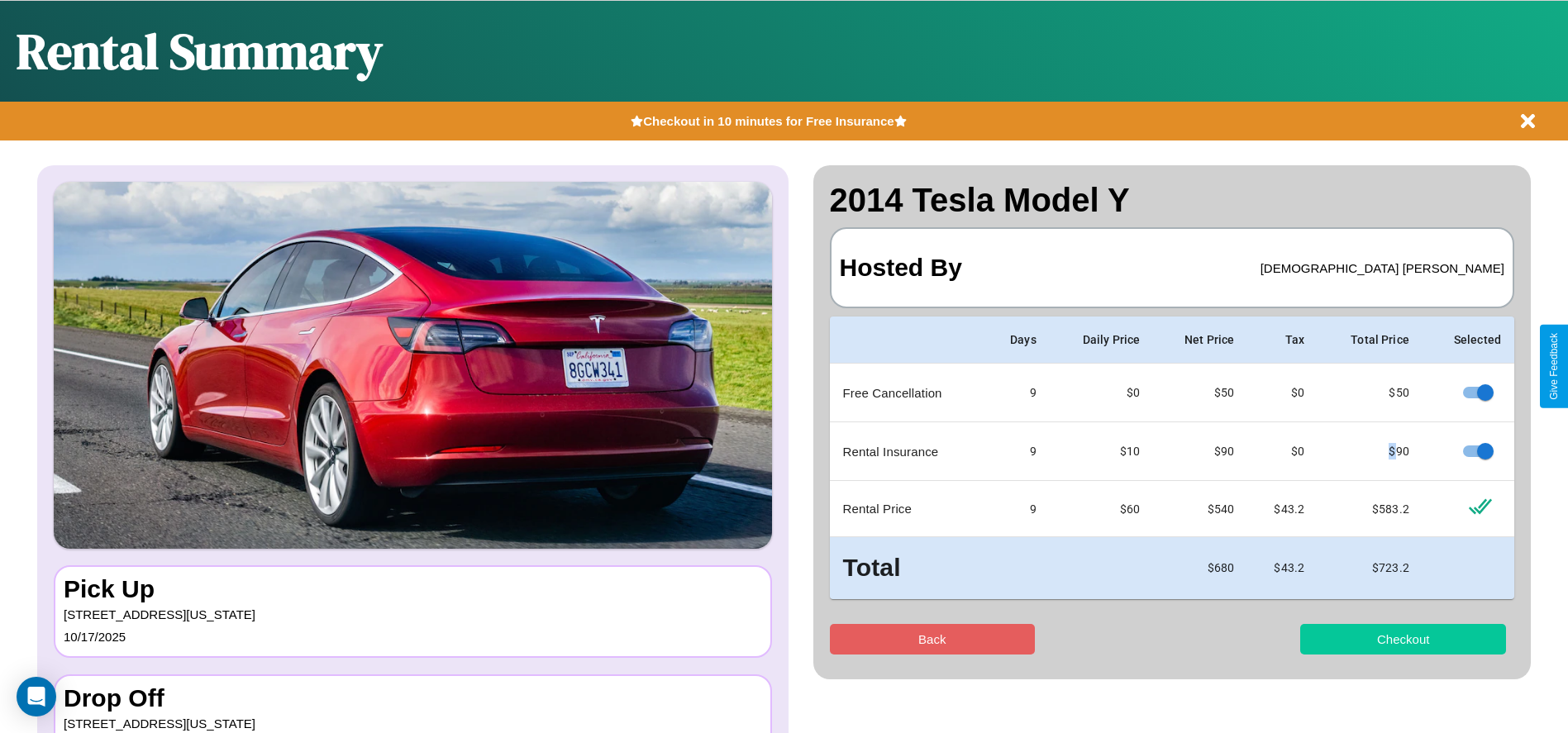
click at [1403, 639] on button "Checkout" at bounding box center [1403, 639] width 205 height 31
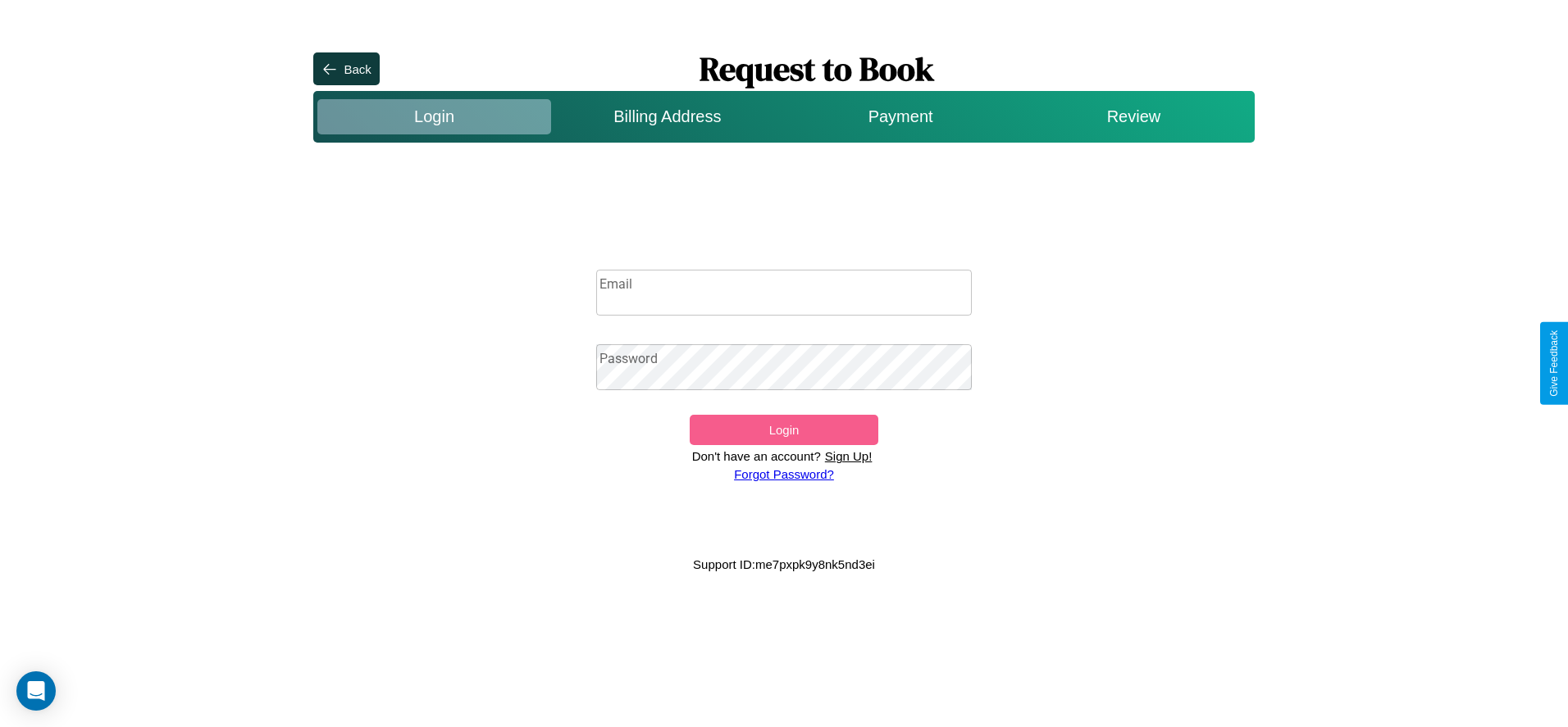
click at [848, 455] on p "Sign Up!" at bounding box center [848, 455] width 56 height 22
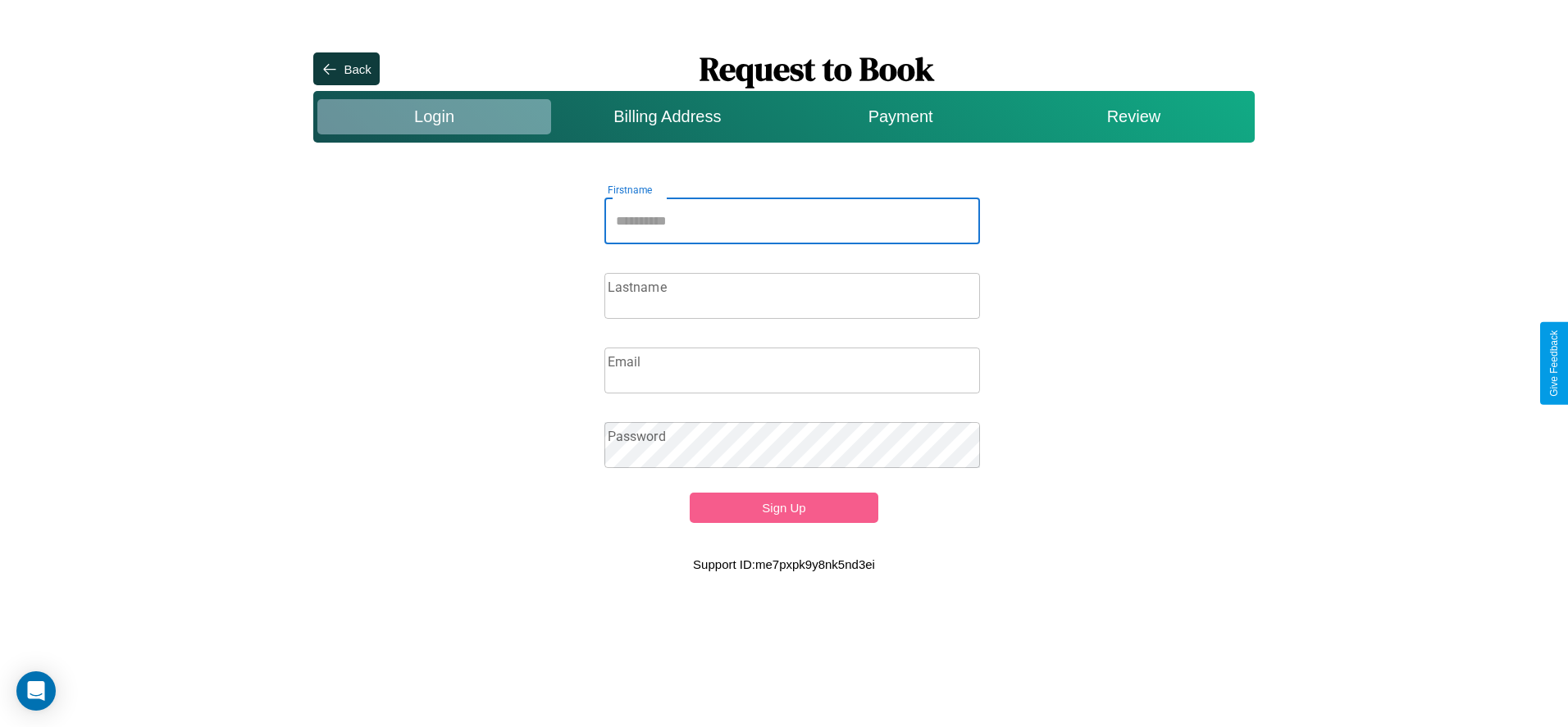
click at [792, 220] on input "Firstname" at bounding box center [793, 221] width 376 height 46
type input "****"
click at [792, 295] on input "Lastname" at bounding box center [793, 296] width 376 height 46
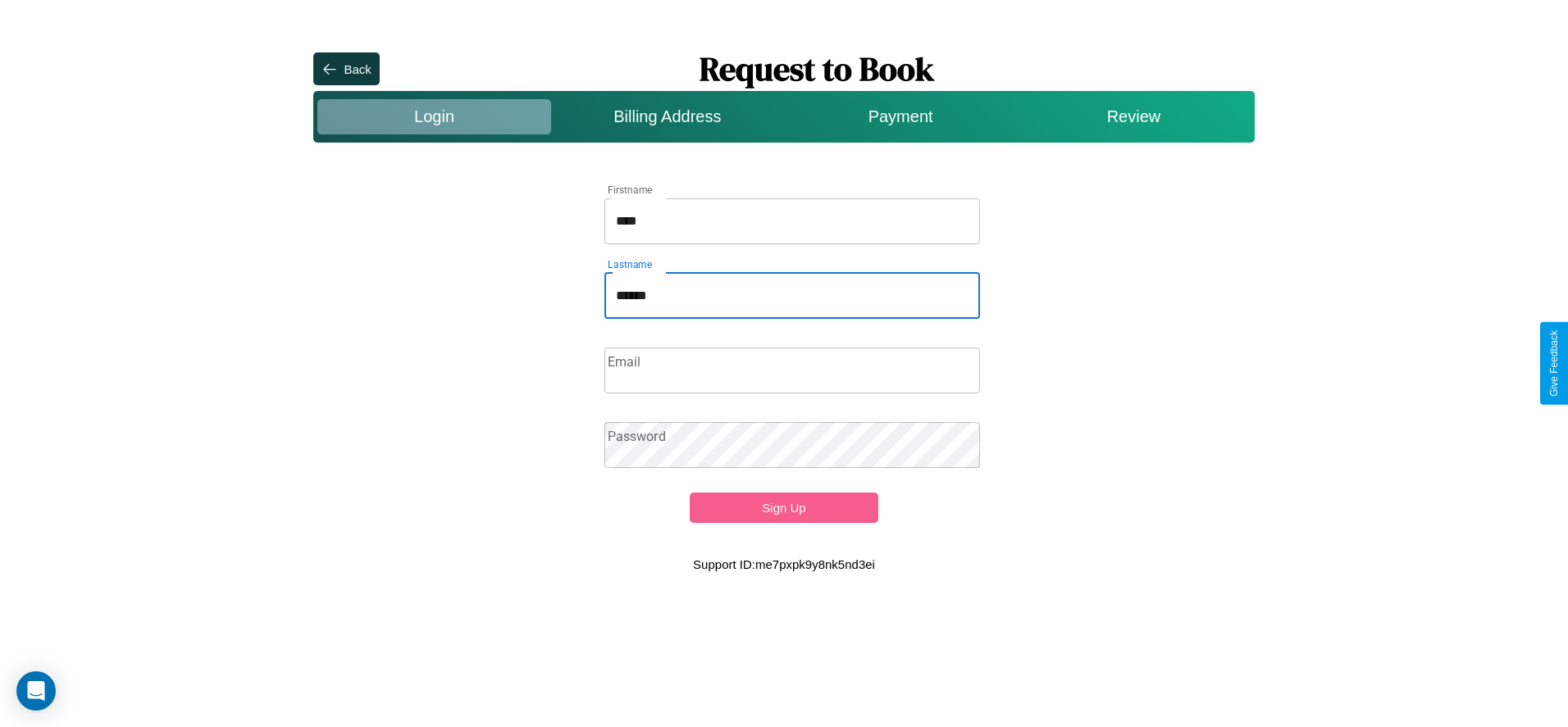
type input "******"
click at [792, 370] on input "Email" at bounding box center [793, 370] width 376 height 46
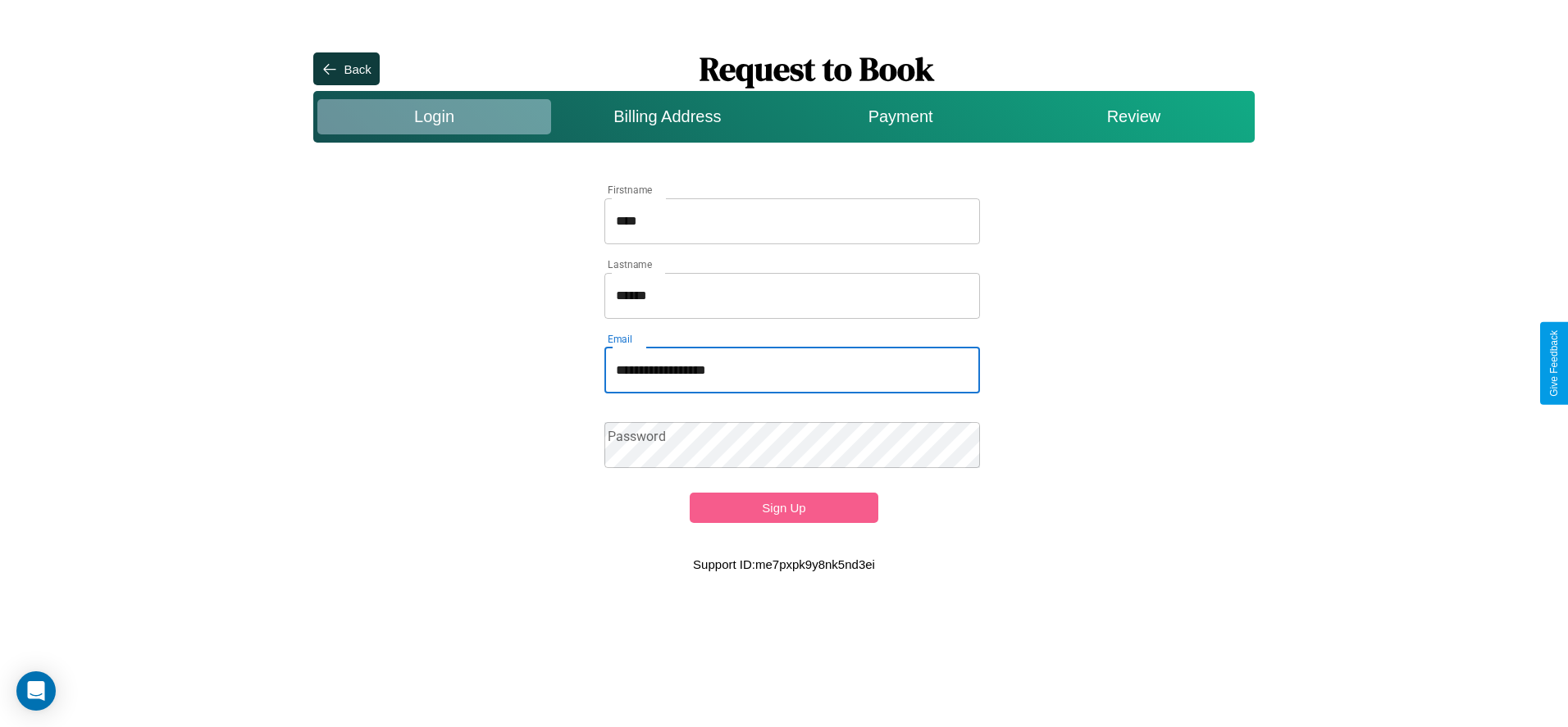
type input "**********"
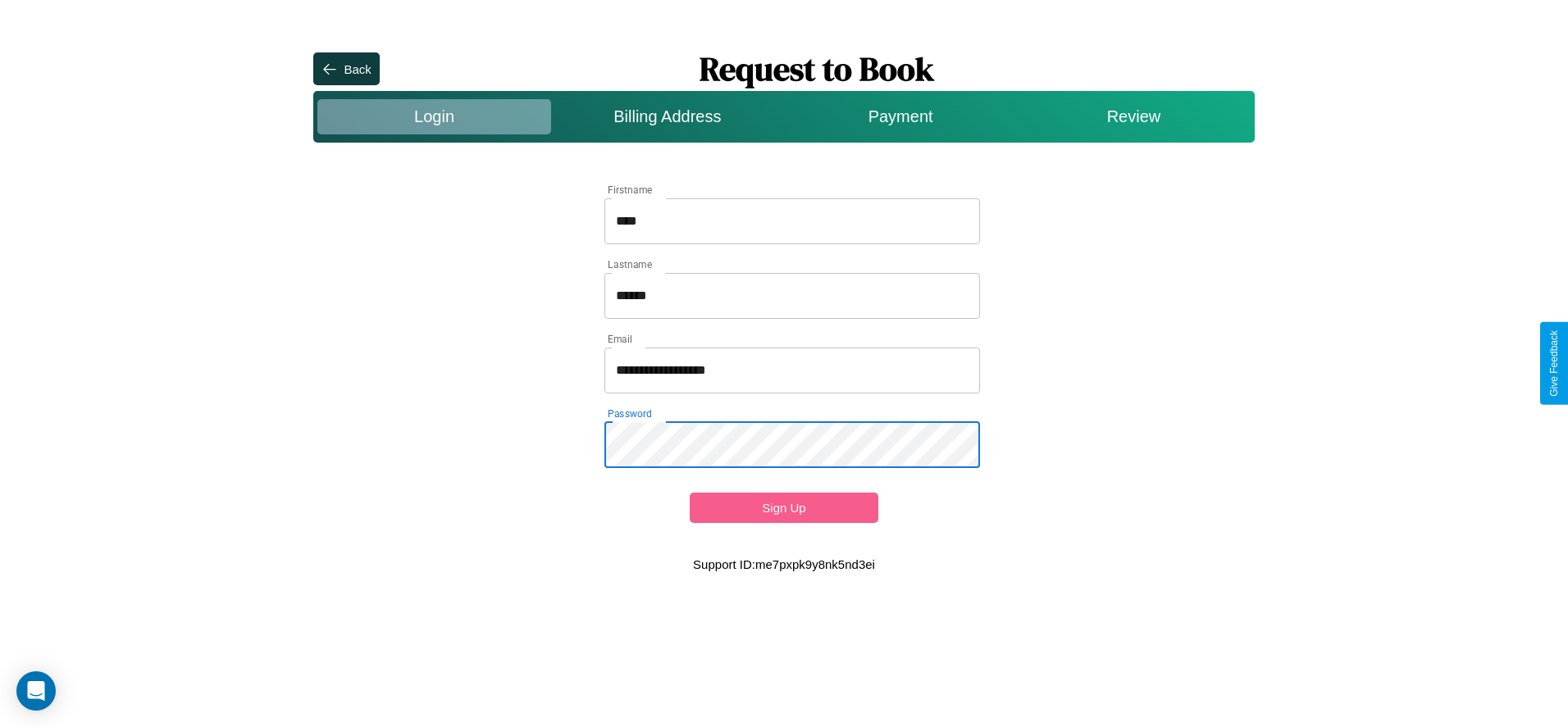
click at [783, 508] on button "Sign Up" at bounding box center [784, 508] width 188 height 30
